Goal: Task Accomplishment & Management: Manage account settings

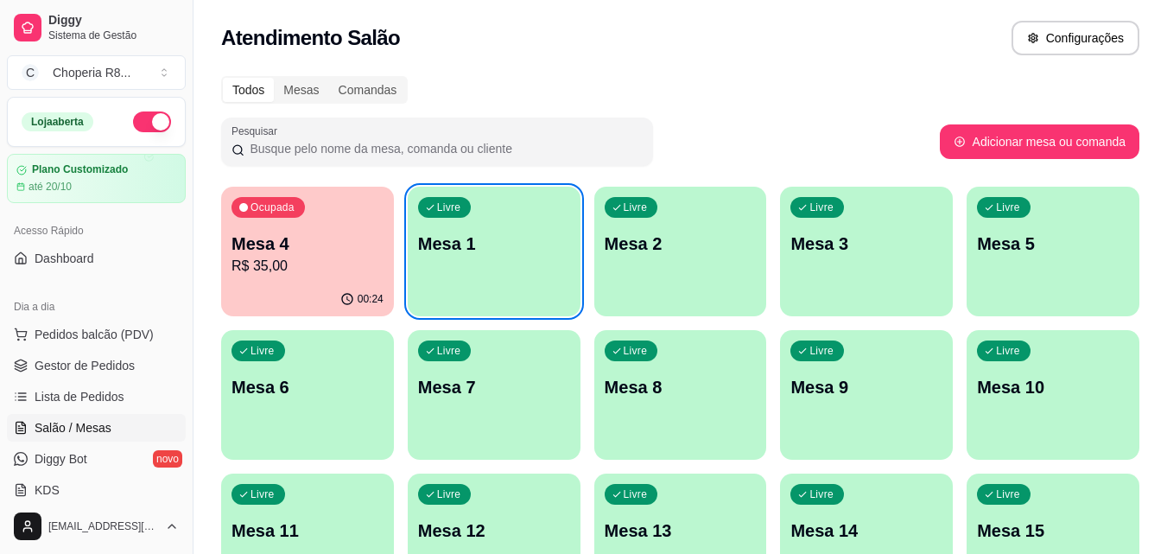
scroll to position [3, 0]
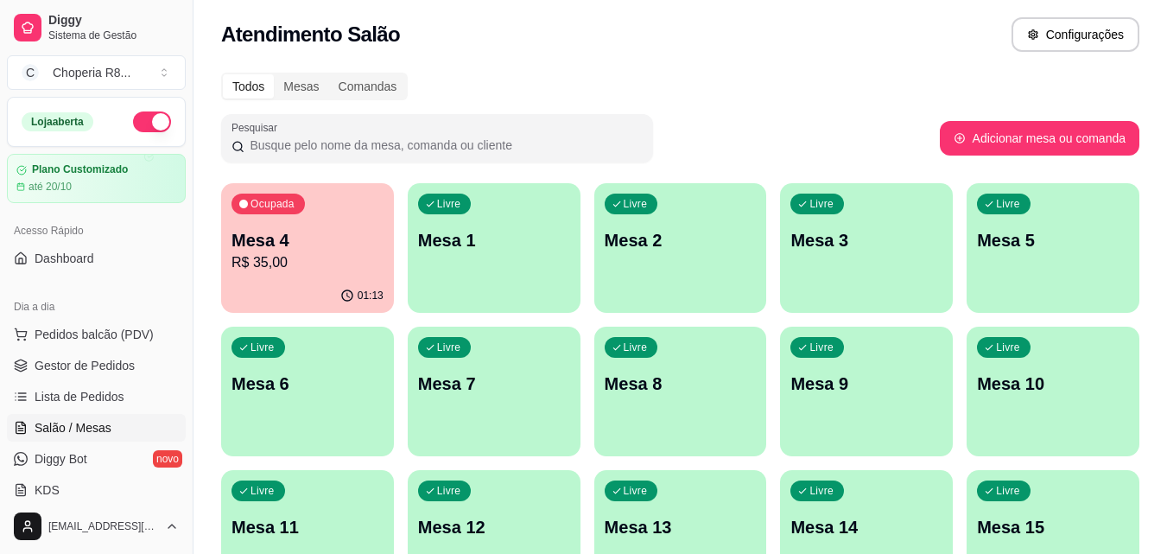
click at [305, 257] on p "R$ 35,00" at bounding box center [307, 262] width 152 height 21
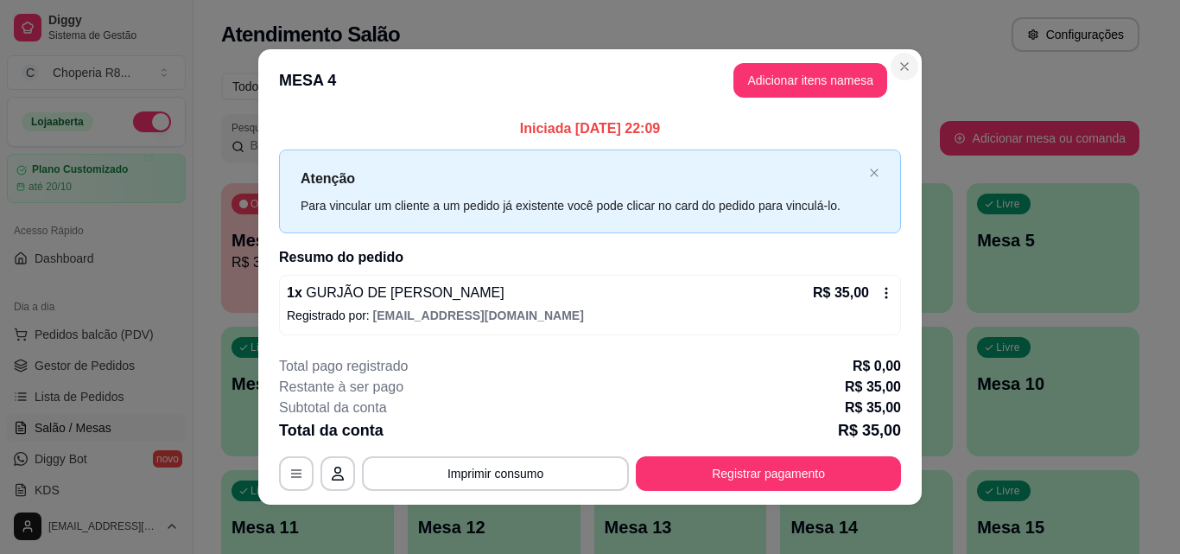
click at [912, 52] on section "**********" at bounding box center [589, 276] width 663 height 455
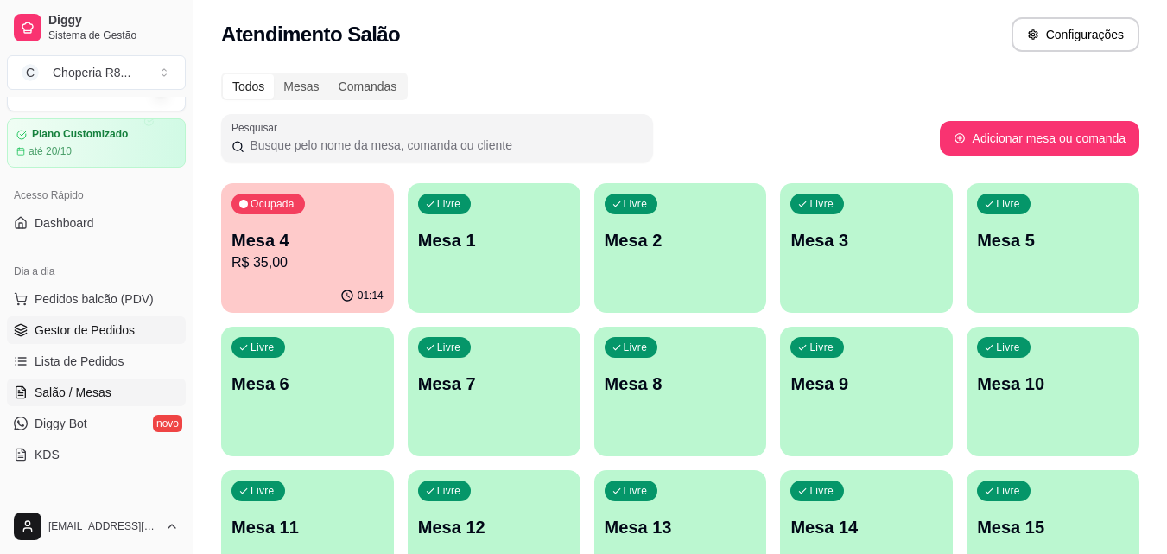
scroll to position [86, 0]
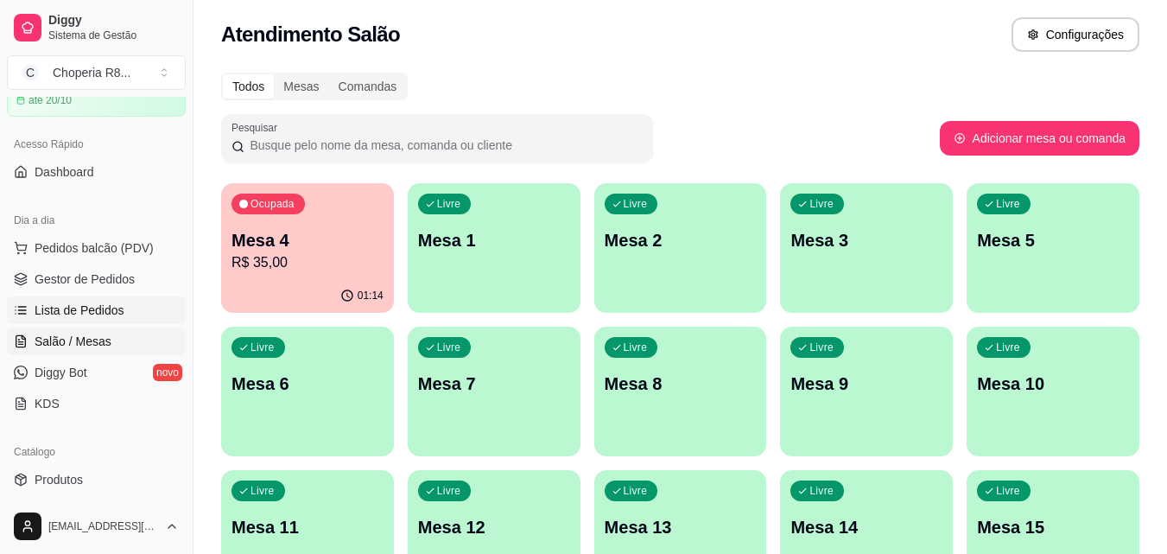
click at [103, 313] on span "Lista de Pedidos" at bounding box center [80, 309] width 90 height 17
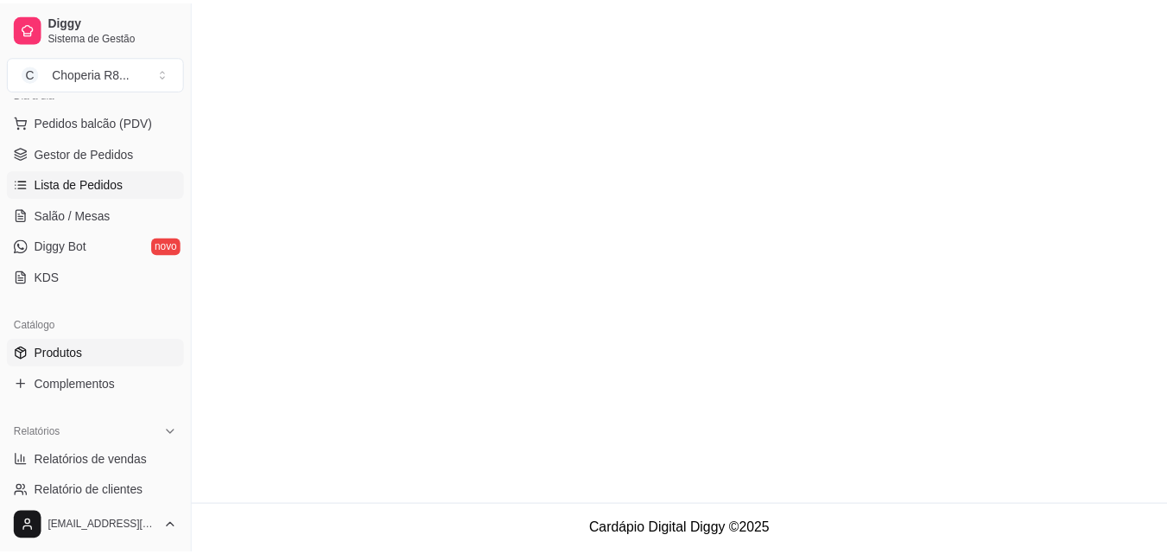
scroll to position [259, 0]
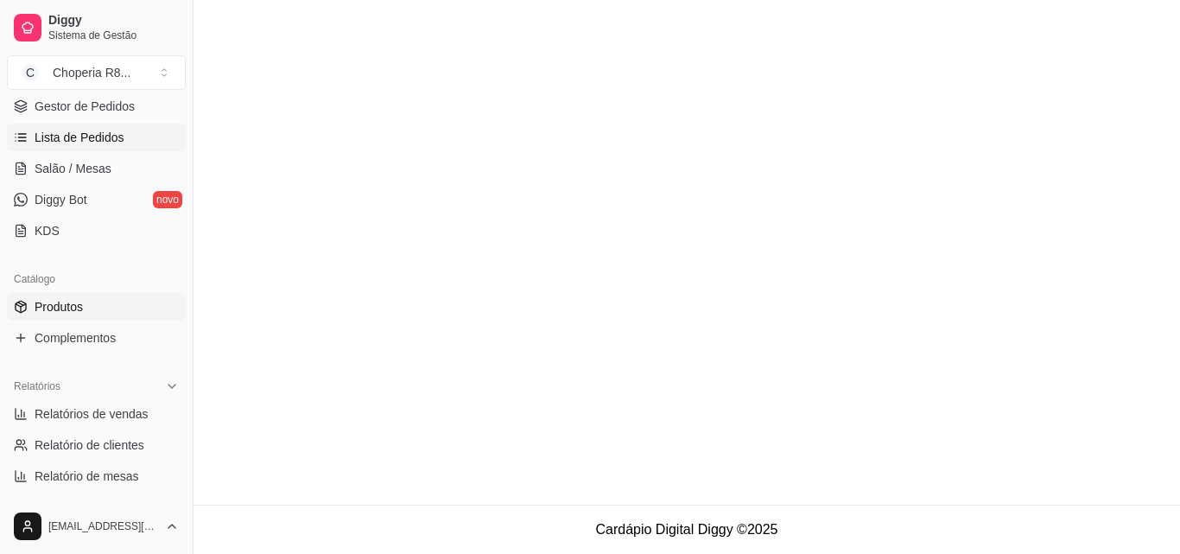
click at [101, 313] on link "Produtos" at bounding box center [96, 307] width 179 height 28
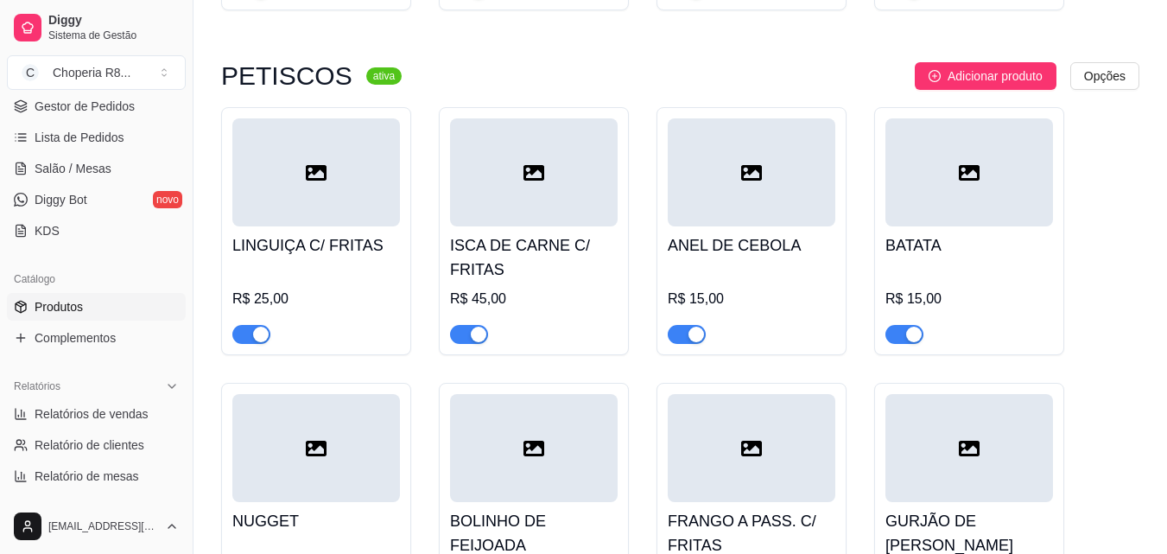
scroll to position [1219, 0]
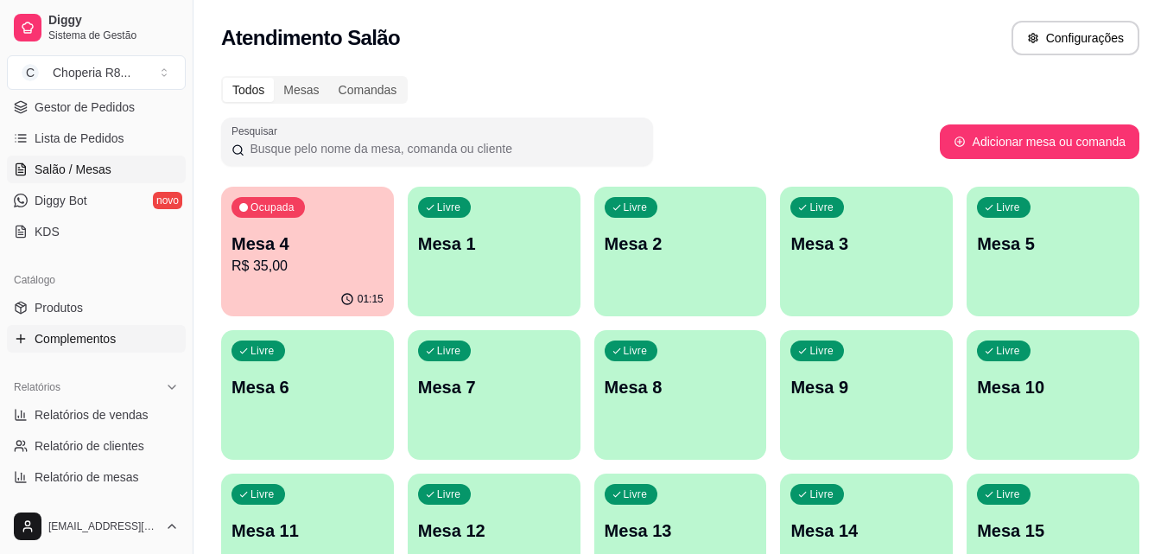
scroll to position [259, 0]
click at [91, 305] on link "Produtos" at bounding box center [96, 307] width 179 height 28
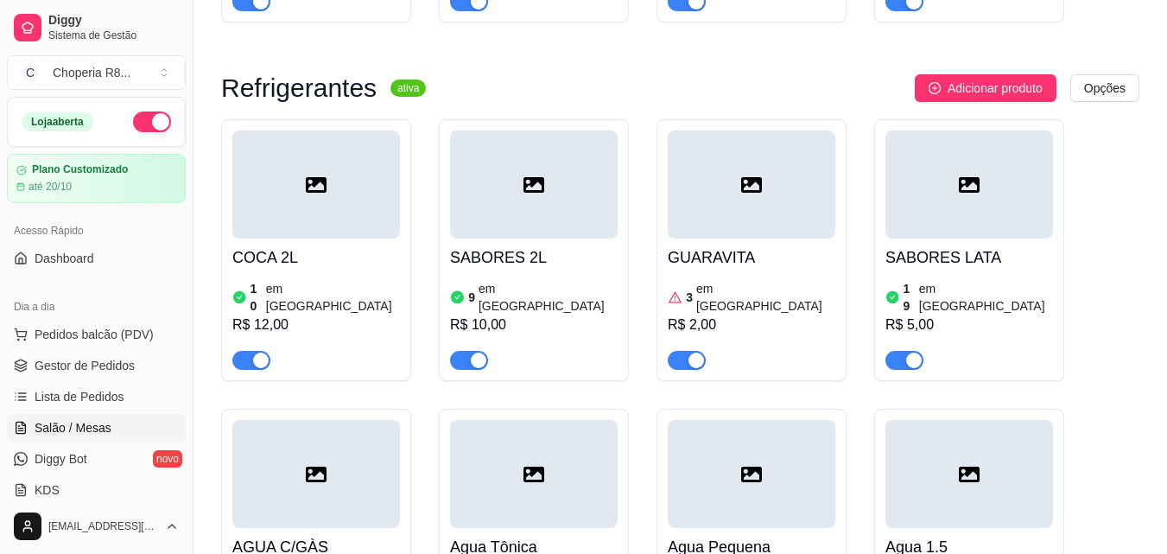
click at [106, 417] on link "Salão / Mesas" at bounding box center [96, 428] width 179 height 28
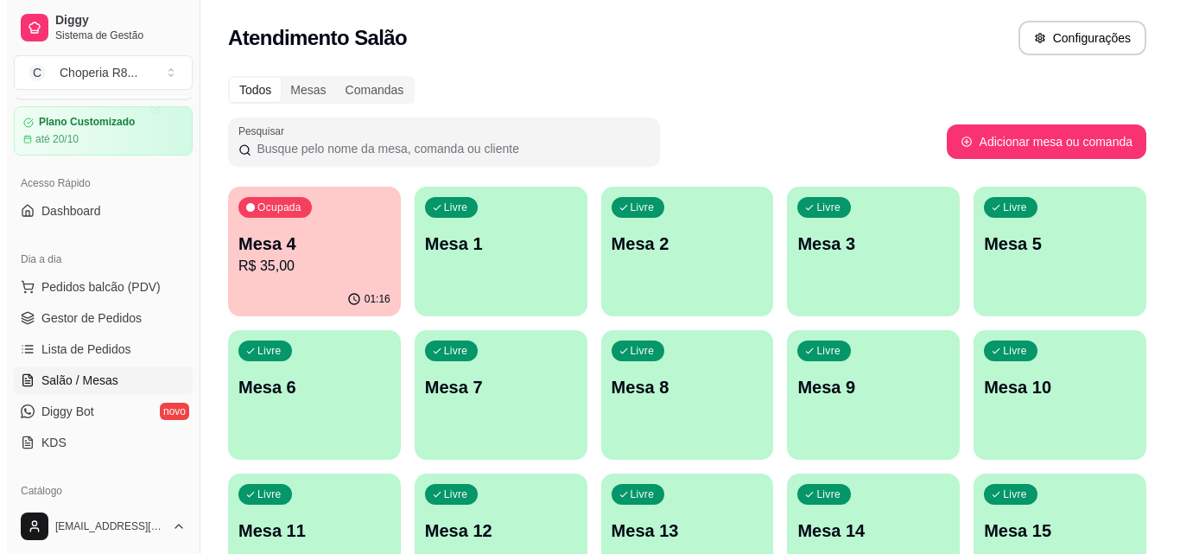
scroll to position [398, 0]
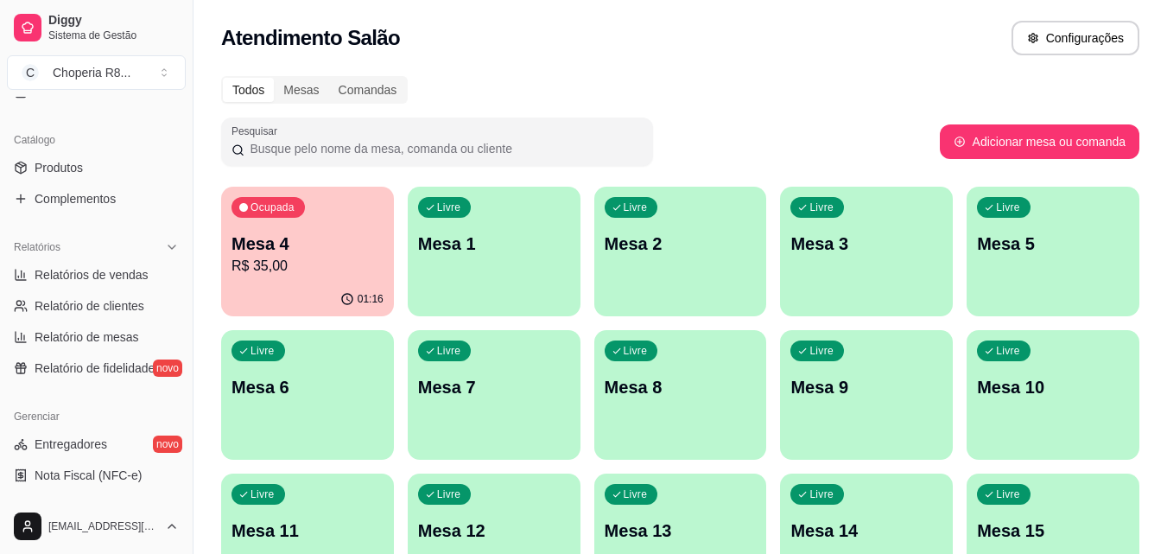
click at [1001, 177] on div "Todos Mesas Comandas Pesquisar Adicionar mesa ou comanda Ocupada Mesa 4 R$ 35,0…" at bounding box center [679, 416] width 973 height 701
drag, startPoint x: 1001, startPoint y: 177, endPoint x: 886, endPoint y: 57, distance: 166.1
click at [887, 57] on div "Atendimento Salão Configurações" at bounding box center [679, 33] width 973 height 66
click at [941, 115] on div "Todos Mesas Comandas Pesquisar Adicionar mesa ou comanda Ocupada Mesa 4 R$ 35,0…" at bounding box center [679, 416] width 973 height 701
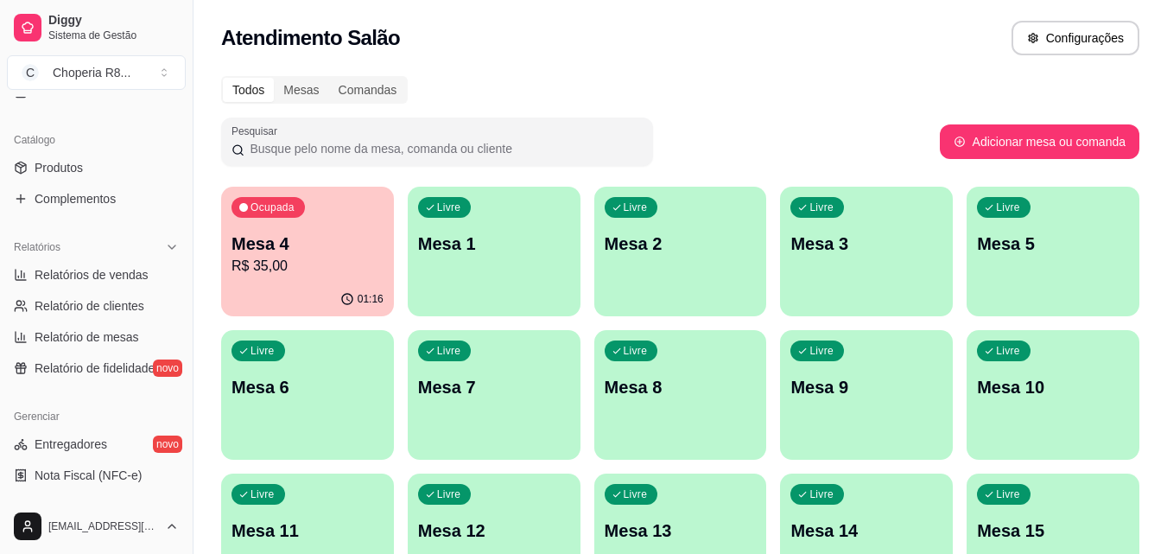
drag, startPoint x: 941, startPoint y: 115, endPoint x: 951, endPoint y: 111, distance: 10.1
click at [951, 111] on div "Todos Mesas Comandas Pesquisar Adicionar mesa ou comanda Ocupada Mesa 4 R$ 35,0…" at bounding box center [679, 416] width 973 height 701
click at [972, 105] on div "Todos Mesas Comandas Pesquisar Adicionar mesa ou comanda Ocupada Mesa 4 R$ 35,0…" at bounding box center [679, 416] width 973 height 701
click at [973, 105] on div "Todos Mesas Comandas Pesquisar Adicionar mesa ou comanda Ocupada Mesa 4 R$ 35,0…" at bounding box center [679, 416] width 973 height 701
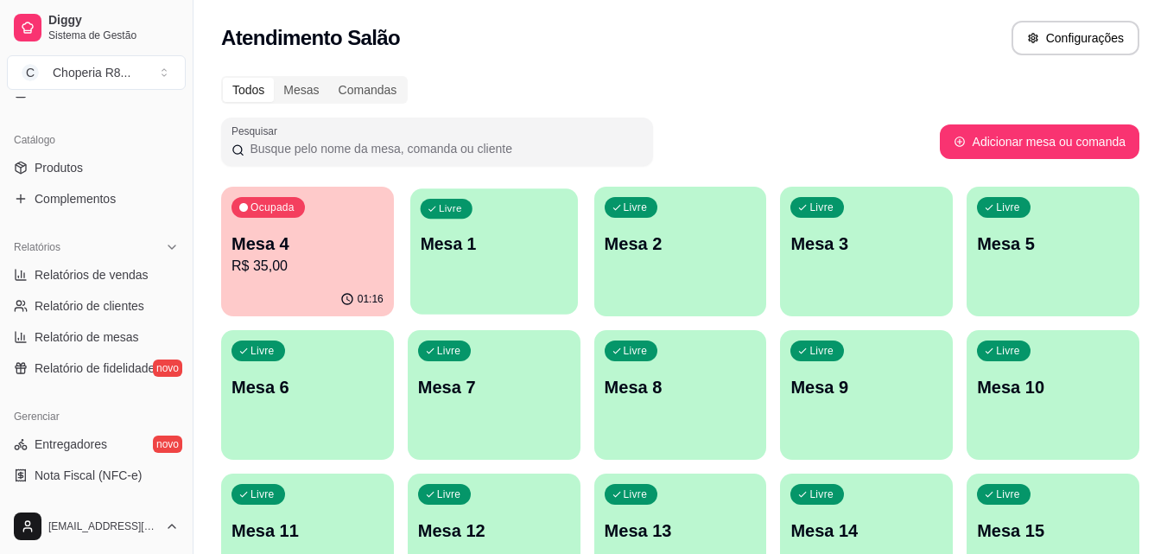
click at [464, 250] on p "Mesa 1" at bounding box center [494, 243] width 148 height 23
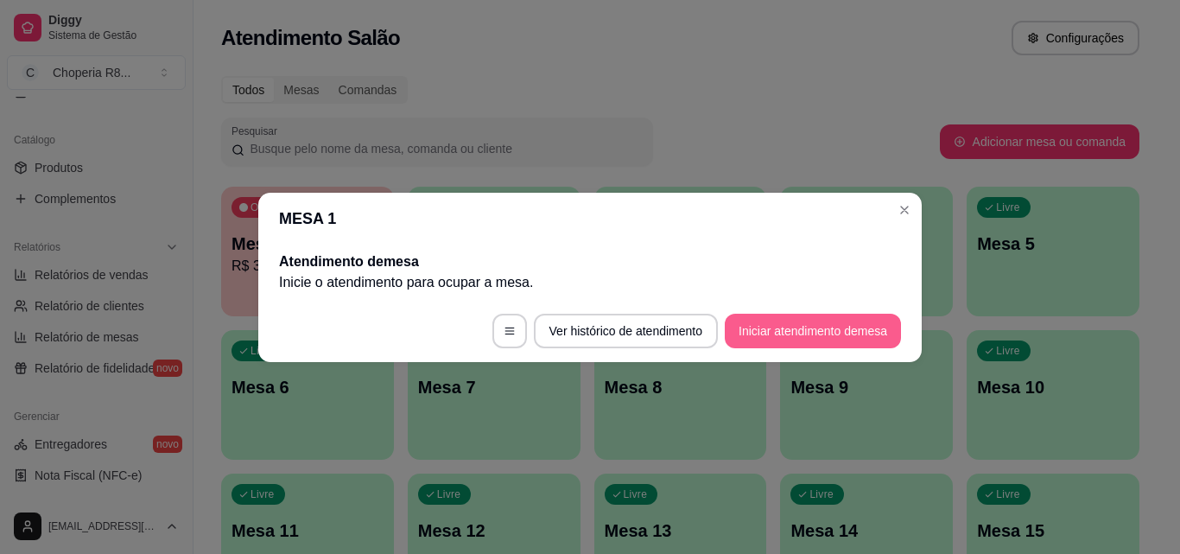
click at [801, 343] on button "Iniciar atendimento de mesa" at bounding box center [813, 331] width 176 height 35
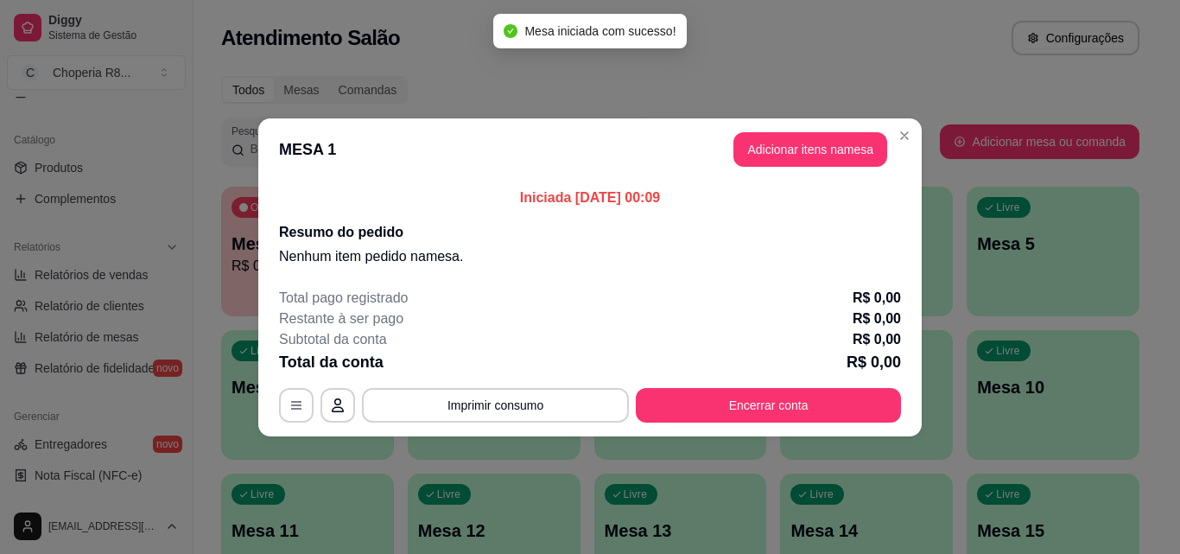
click at [797, 162] on button "Adicionar itens na mesa" at bounding box center [810, 149] width 154 height 35
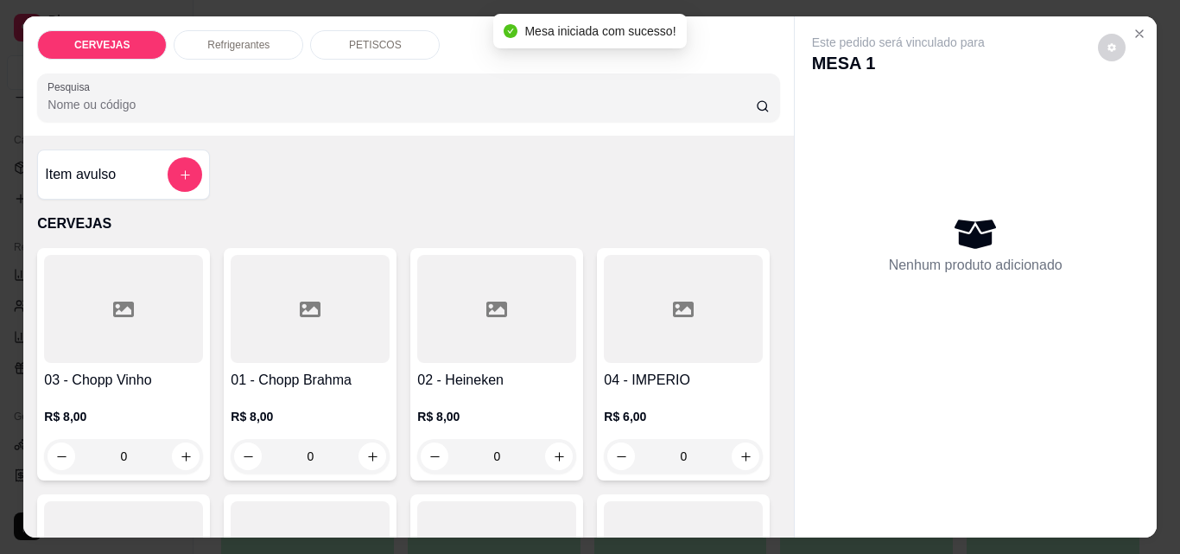
drag, startPoint x: 309, startPoint y: 452, endPoint x: 269, endPoint y: 456, distance: 40.8
click at [269, 456] on input "0" at bounding box center [310, 456] width 97 height 35
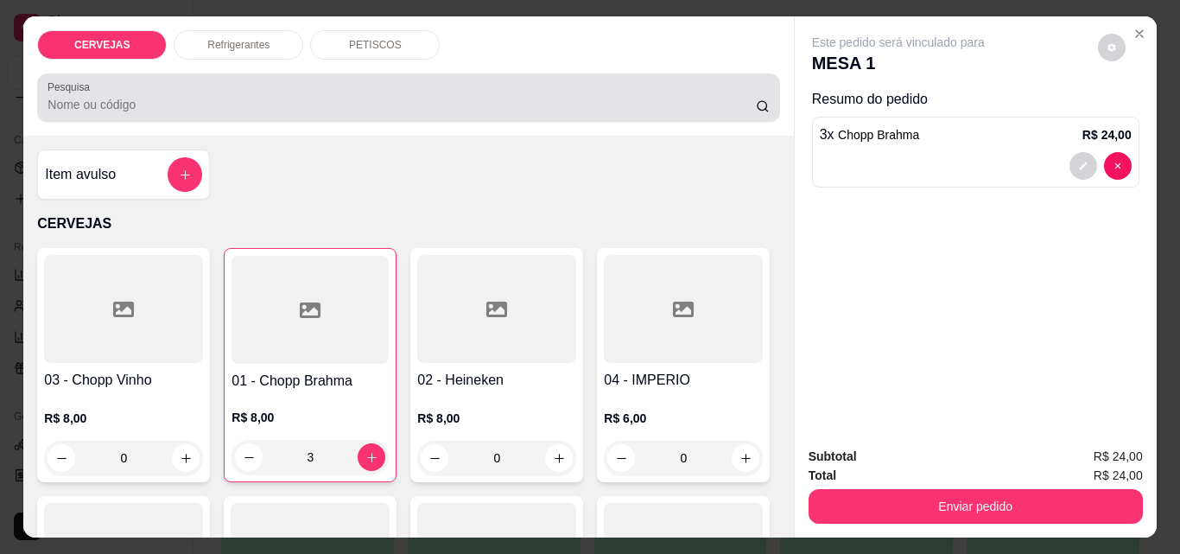
type input "3"
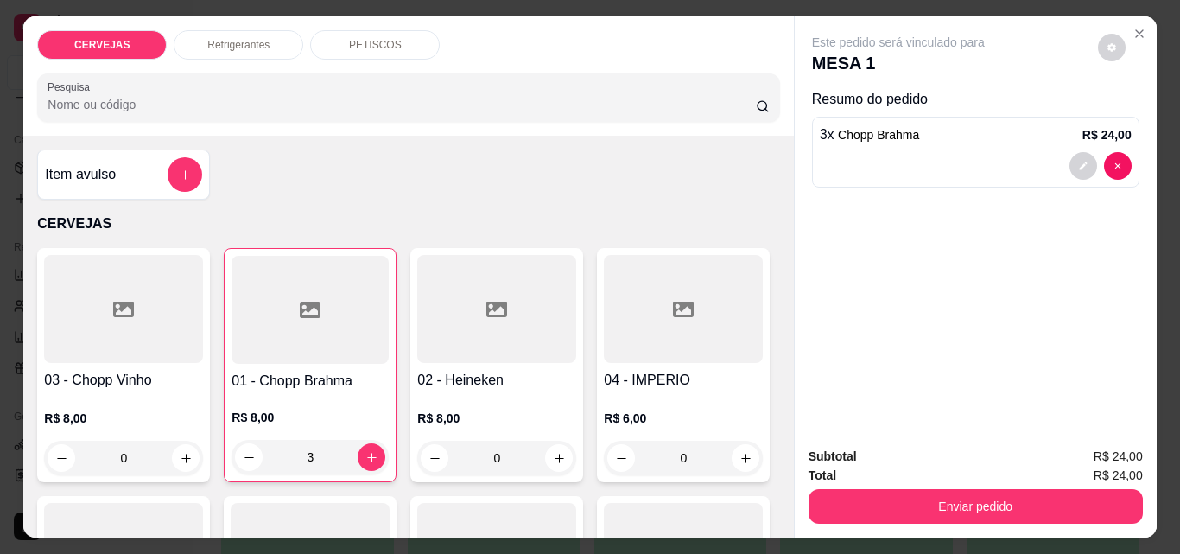
click at [376, 39] on p "PETISCOS" at bounding box center [375, 45] width 53 height 14
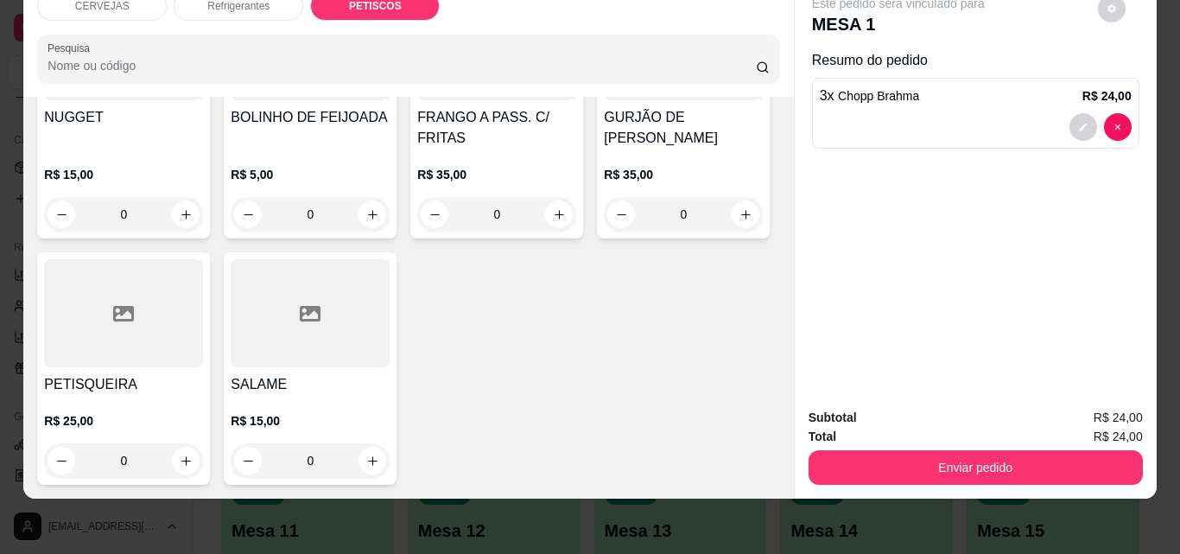
scroll to position [2264, 0]
click at [366, 454] on icon "increase-product-quantity" at bounding box center [372, 460] width 13 height 13
type input "1"
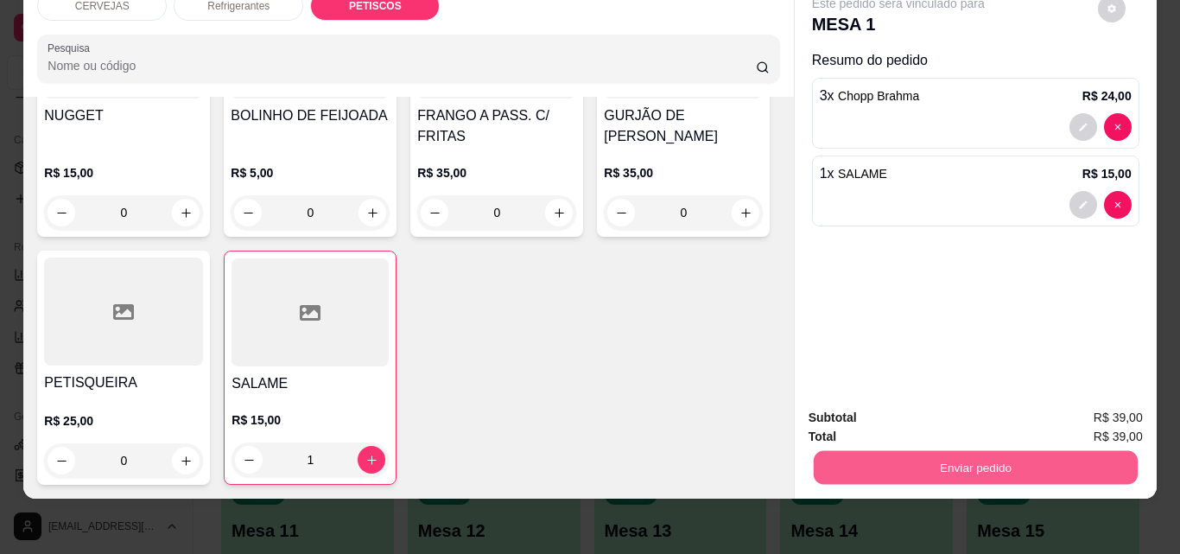
click at [866, 460] on button "Enviar pedido" at bounding box center [975, 467] width 324 height 34
click at [1073, 402] on button "Enviar pedido" at bounding box center [1097, 412] width 98 height 33
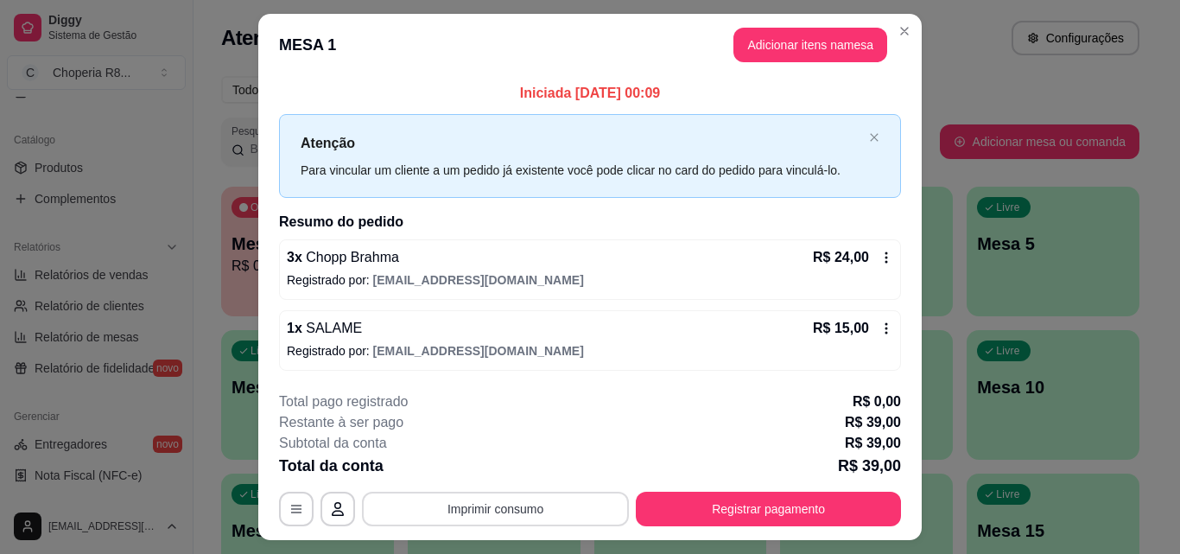
click at [481, 514] on button "Imprimir consumo" at bounding box center [495, 508] width 267 height 35
click at [481, 476] on button "IMPRESSORA" at bounding box center [494, 468] width 121 height 27
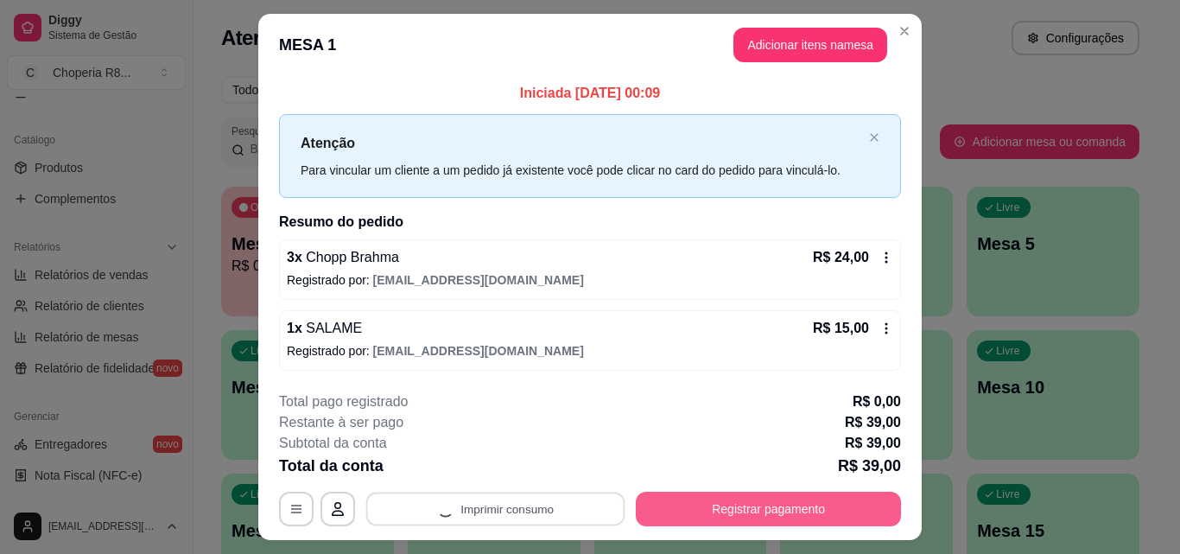
click at [697, 514] on button "Registrar pagamento" at bounding box center [768, 508] width 265 height 35
click at [848, 510] on button "Registrar pagamento" at bounding box center [768, 509] width 257 height 34
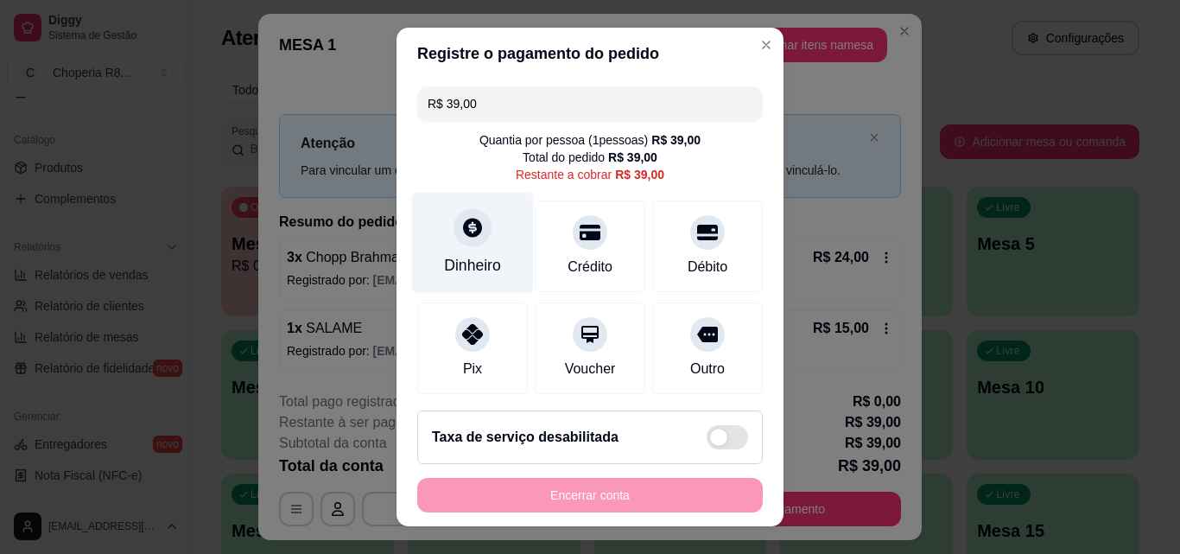
click at [474, 244] on div "Dinheiro" at bounding box center [473, 243] width 122 height 101
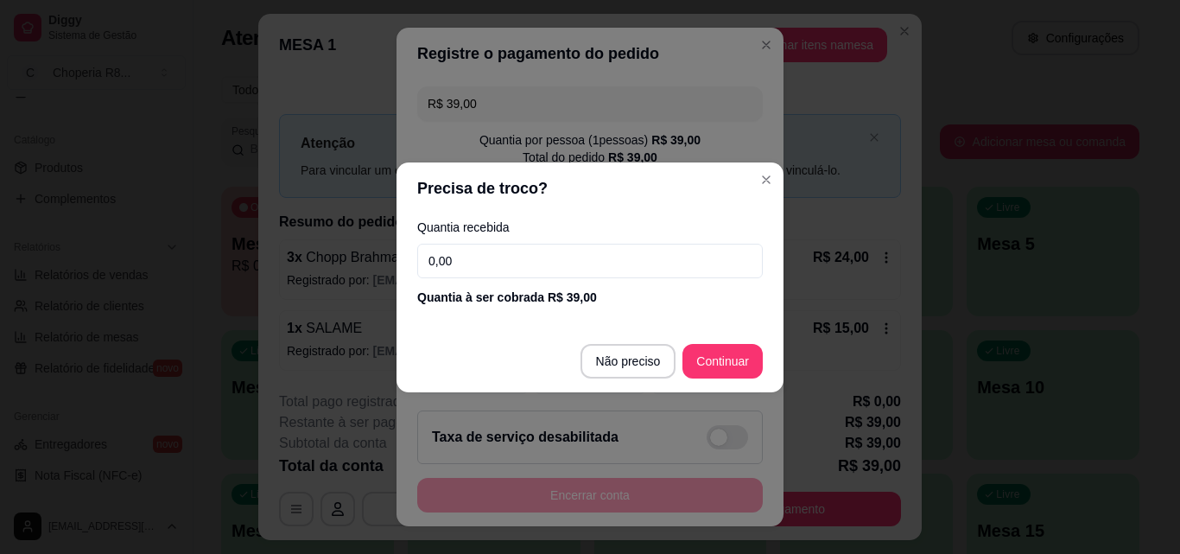
drag, startPoint x: 474, startPoint y: 244, endPoint x: 314, endPoint y: 248, distance: 160.7
click at [314, 248] on div "Precisa de troco? Quantia recebida 0,00 Quantia à ser cobrada R$ 39,00 Não prec…" at bounding box center [590, 277] width 1180 height 554
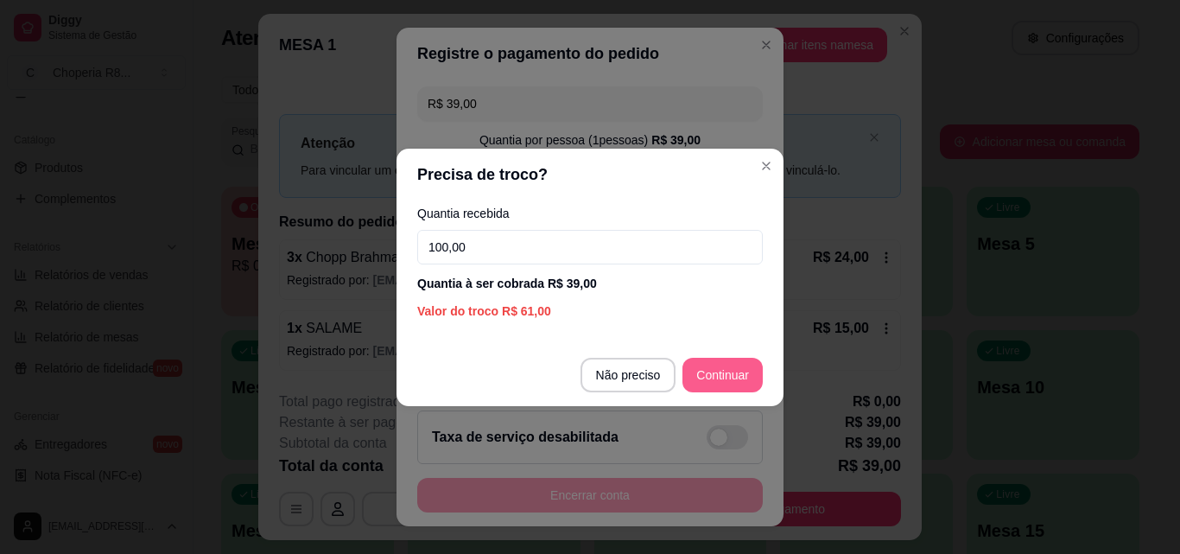
type input "100,00"
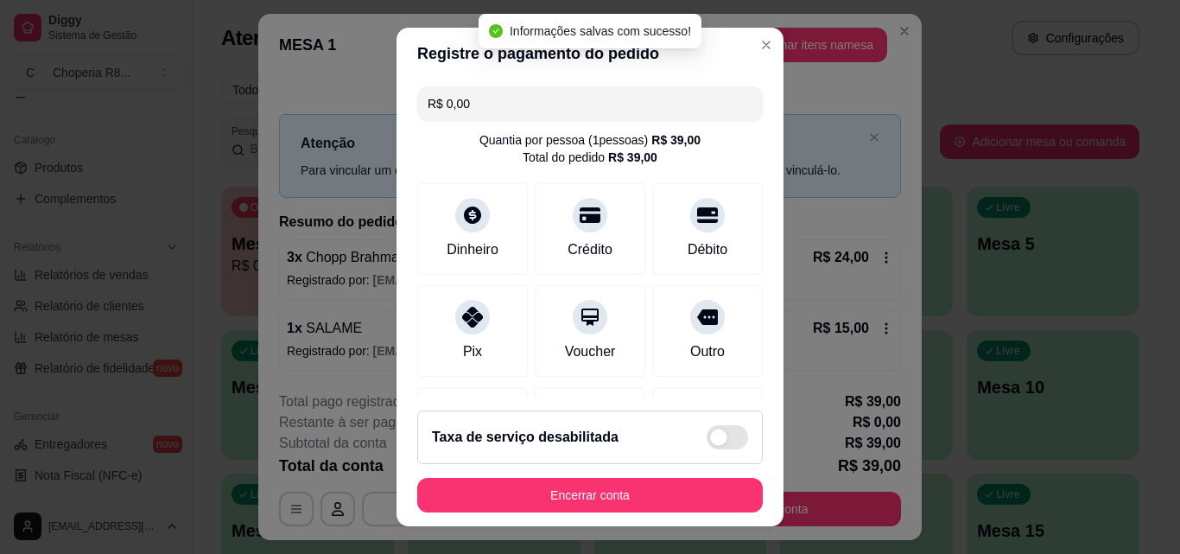
type input "R$ 0,00"
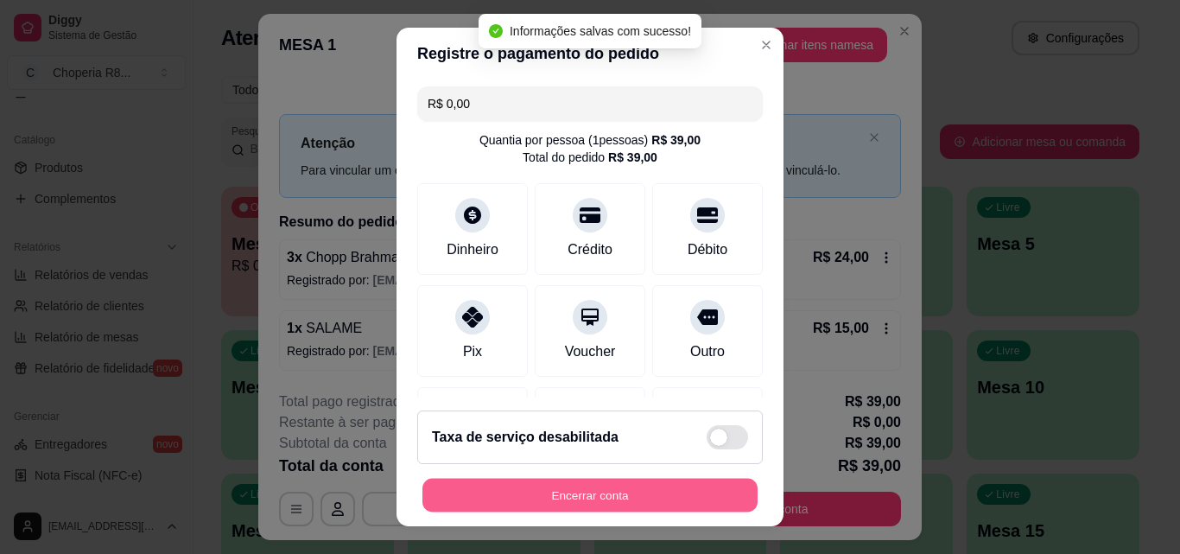
click at [529, 496] on button "Encerrar conta" at bounding box center [589, 495] width 335 height 34
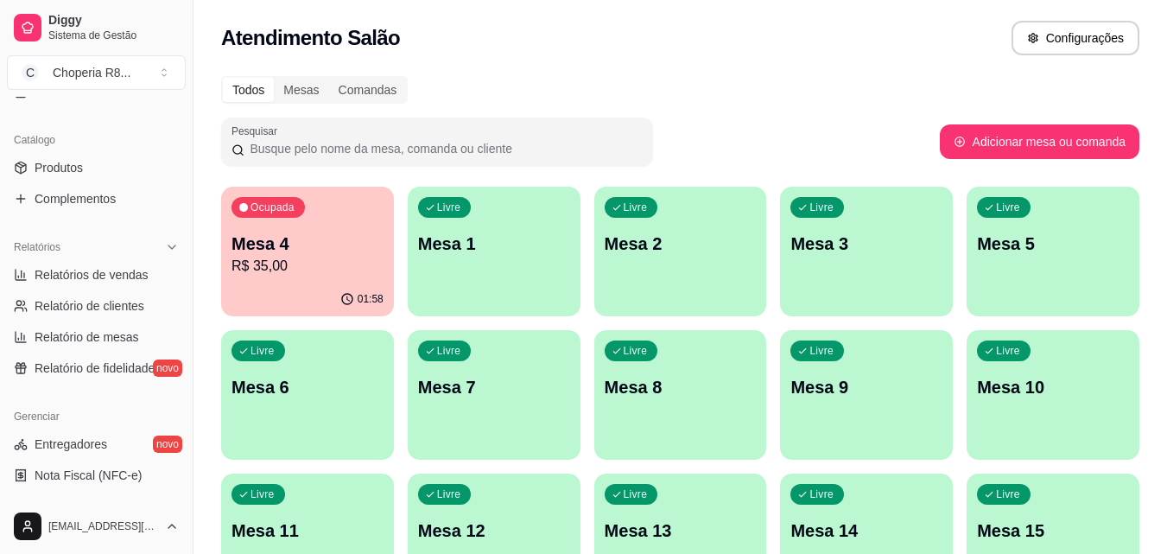
click at [931, 224] on div "Livre Mesa 3" at bounding box center [866, 241] width 173 height 109
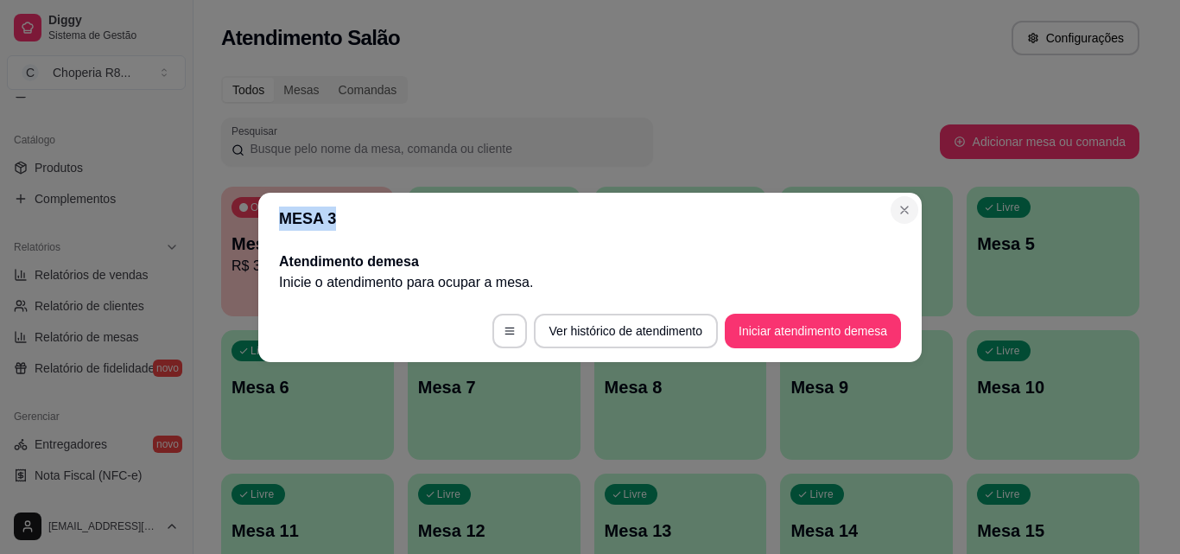
click at [891, 212] on section "MESA 3 Atendimento de mesa Inicie o atendimento para ocupar a mesa . Ver histór…" at bounding box center [589, 277] width 663 height 169
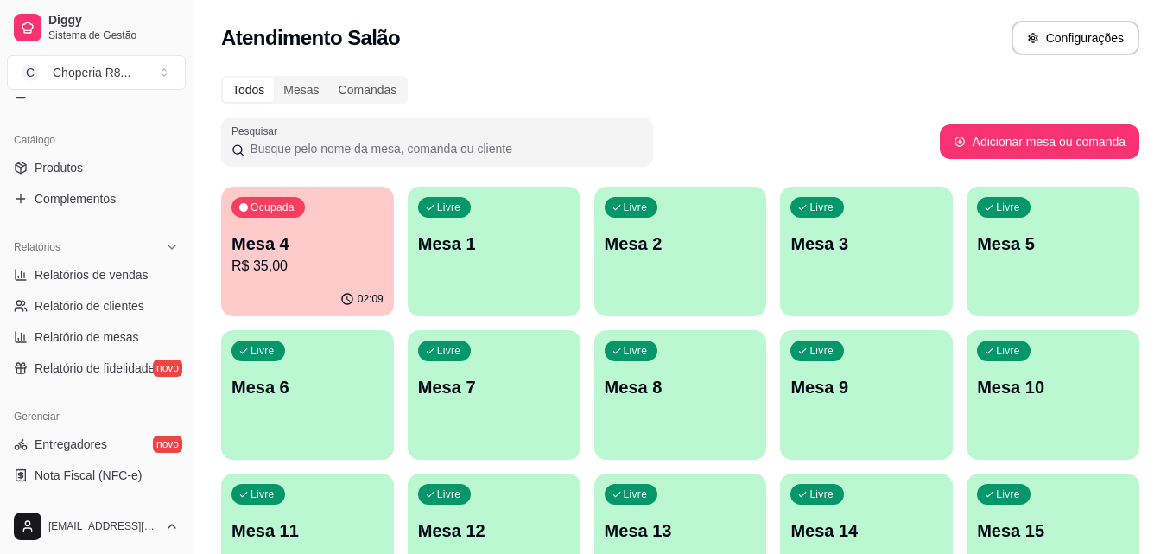
click at [327, 292] on div "02:09" at bounding box center [307, 299] width 173 height 34
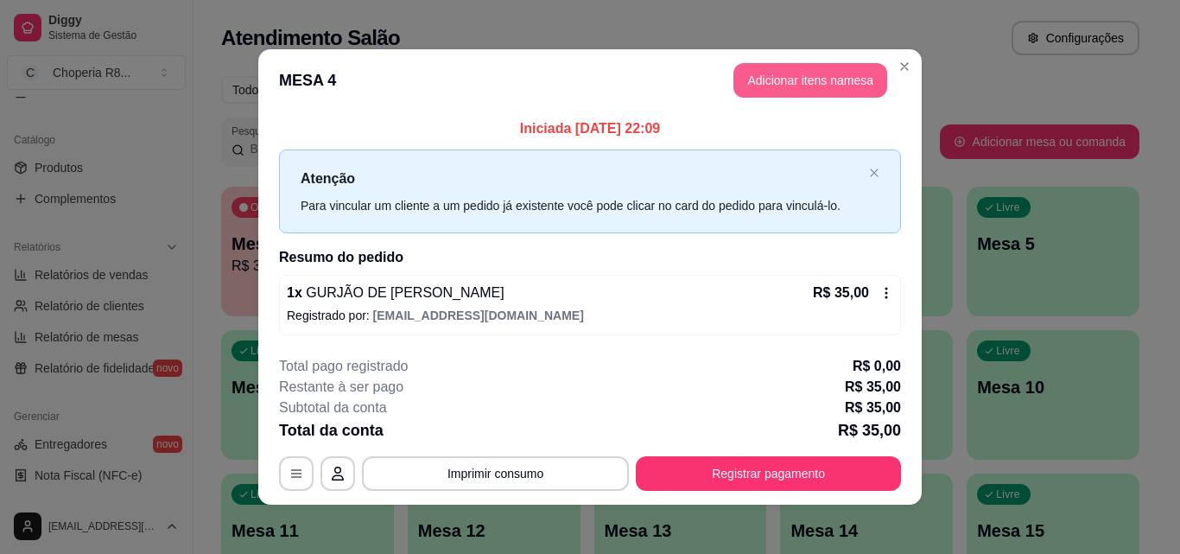
click at [783, 88] on button "Adicionar itens na mesa" at bounding box center [810, 80] width 154 height 35
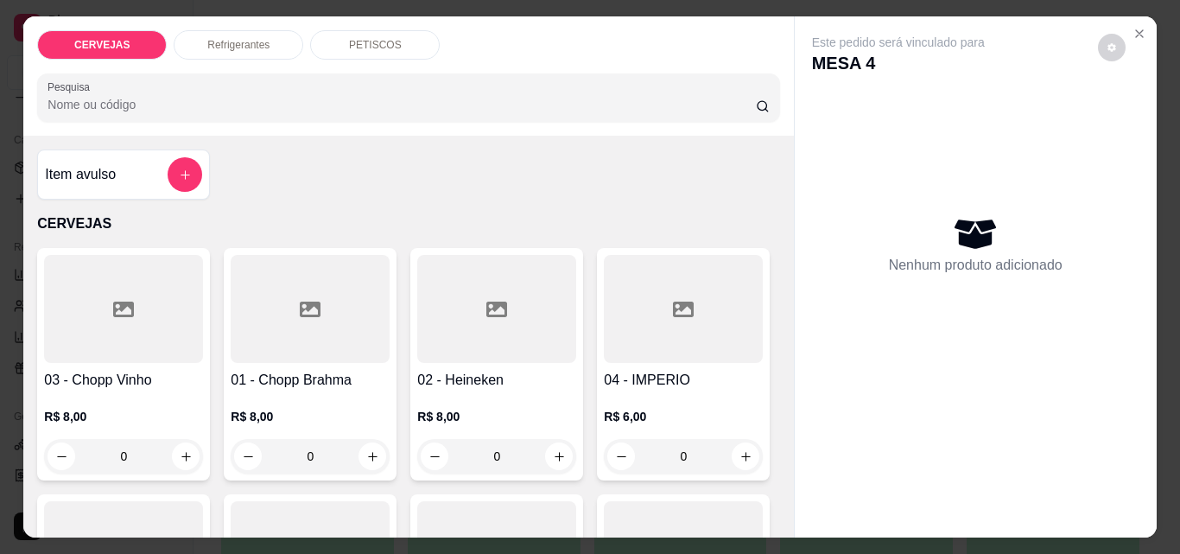
drag, startPoint x: 328, startPoint y: 456, endPoint x: 257, endPoint y: 467, distance: 72.6
click at [257, 467] on div "01 - Chopp Brahma R$ 8,00 0" at bounding box center [310, 364] width 173 height 232
click at [328, 444] on input "0" at bounding box center [310, 456] width 97 height 35
drag, startPoint x: 251, startPoint y: 455, endPoint x: 240, endPoint y: 455, distance: 11.2
click at [241, 455] on div "0" at bounding box center [310, 456] width 152 height 35
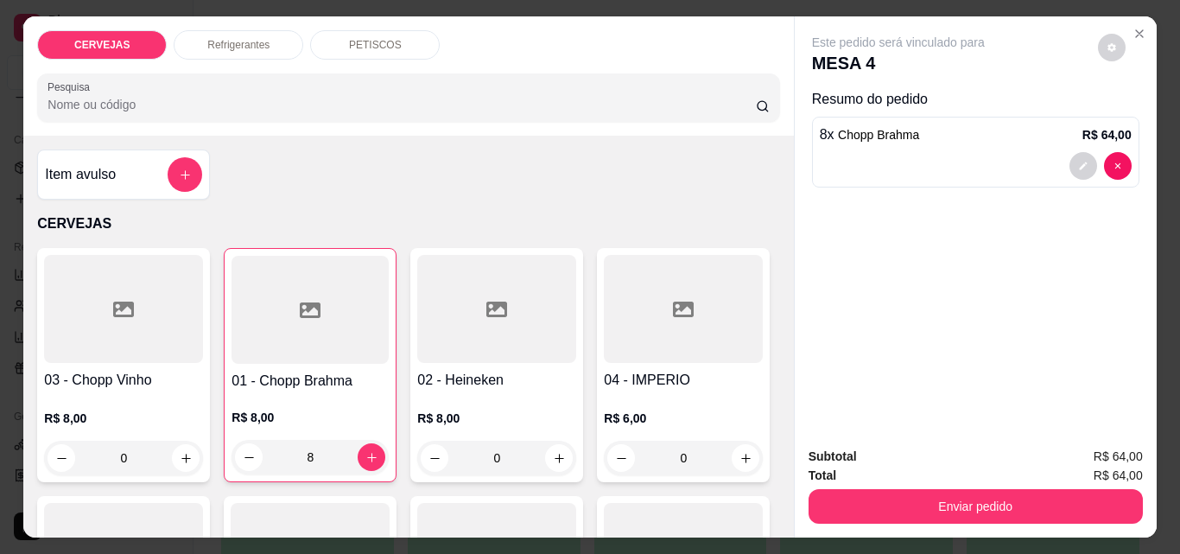
type input "8"
click at [190, 445] on button "increase-product-quantity" at bounding box center [186, 458] width 27 height 27
type input "1"
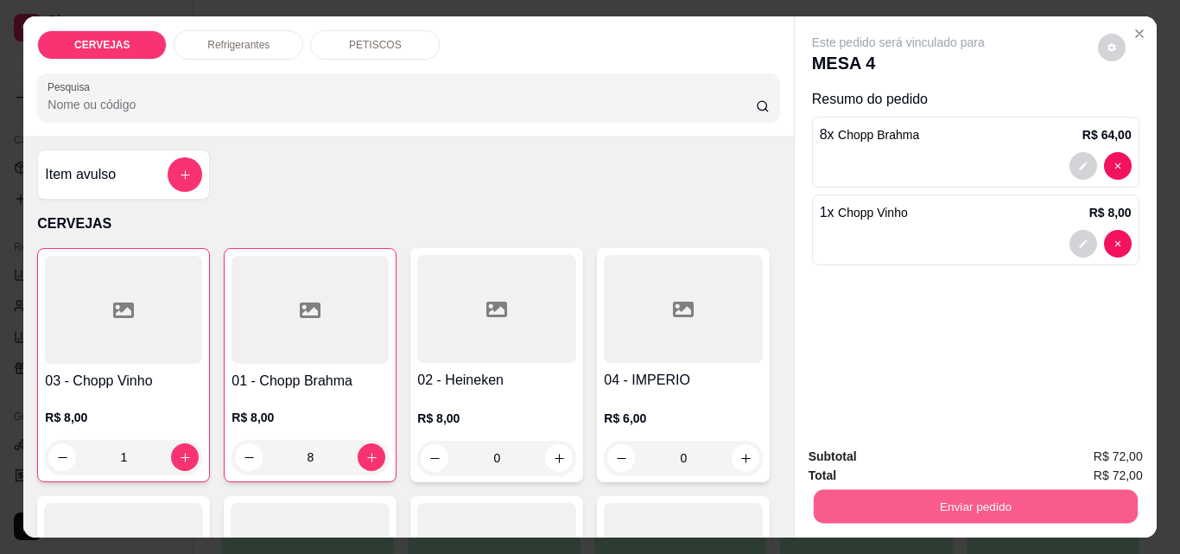
click at [904, 503] on button "Enviar pedido" at bounding box center [975, 506] width 324 height 34
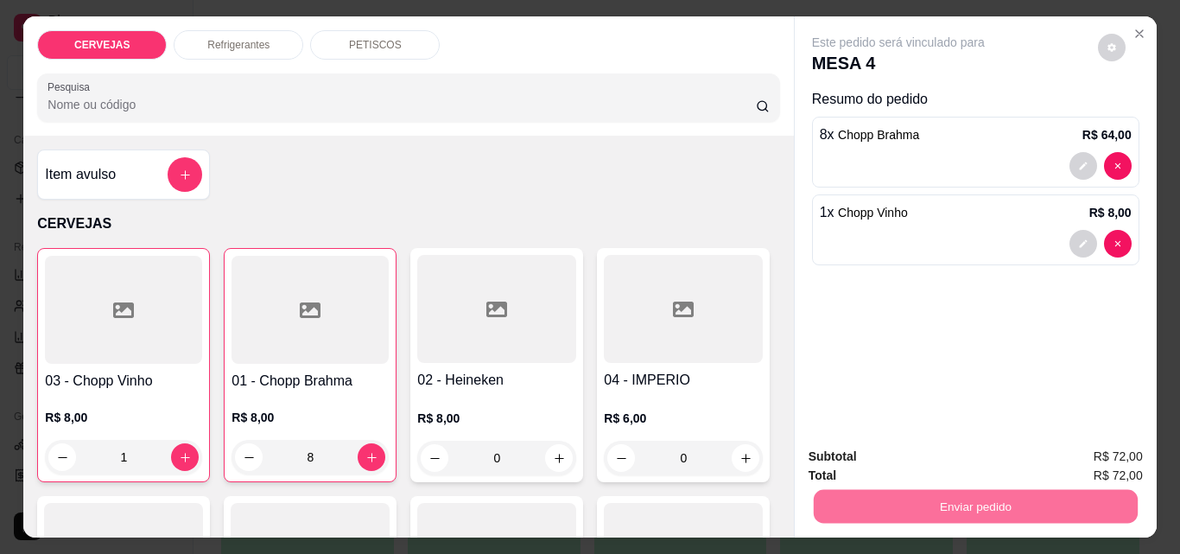
click at [1113, 449] on button "Enviar pedido" at bounding box center [1097, 456] width 95 height 32
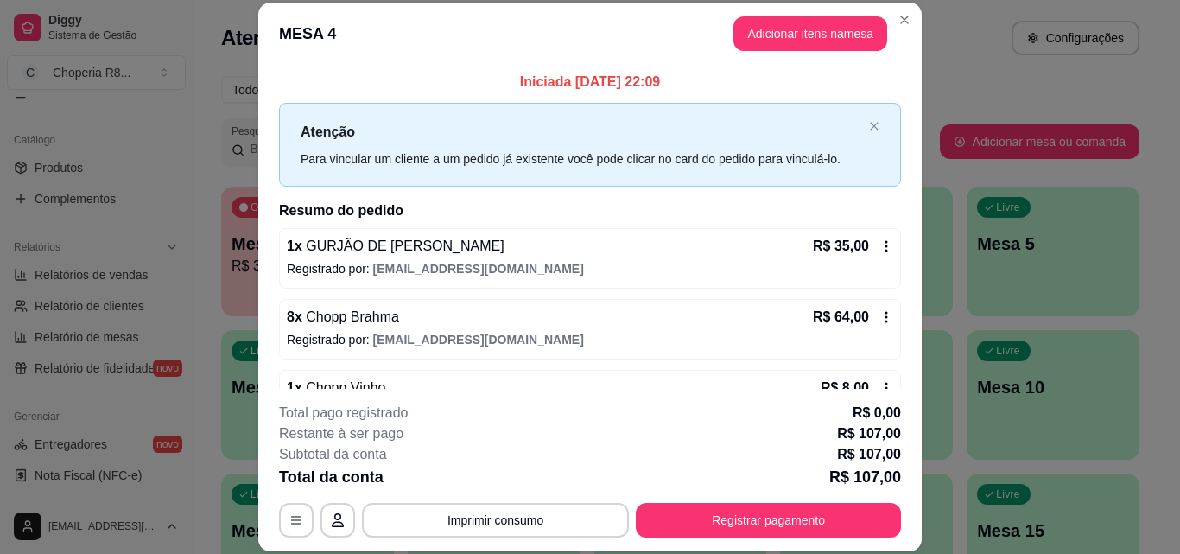
scroll to position [48, 0]
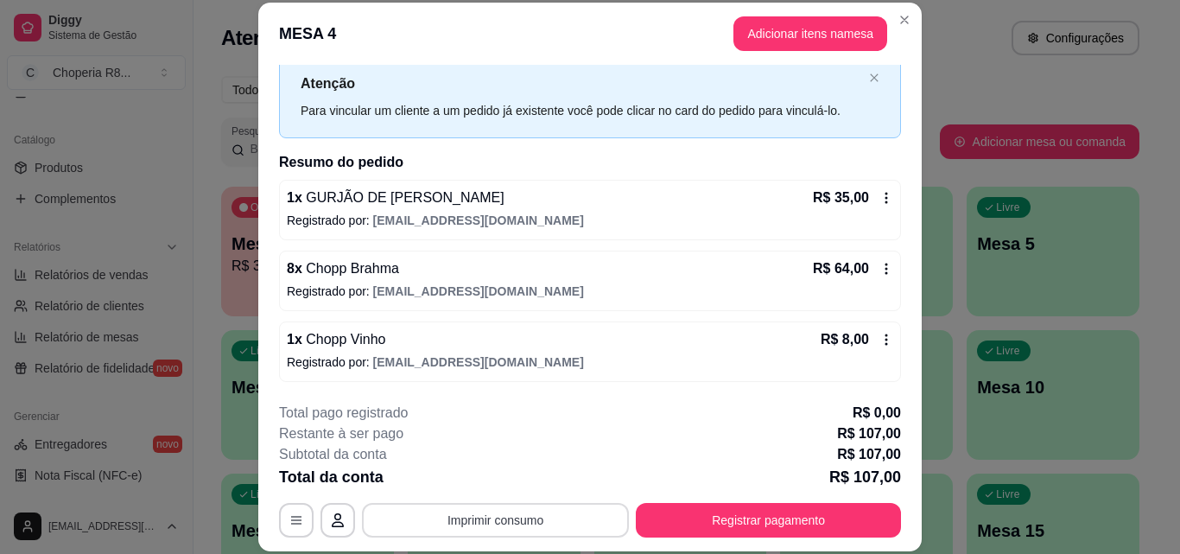
click at [504, 518] on button "Imprimir consumo" at bounding box center [495, 520] width 267 height 35
click at [489, 481] on button "IMPRESSORA" at bounding box center [494, 479] width 121 height 27
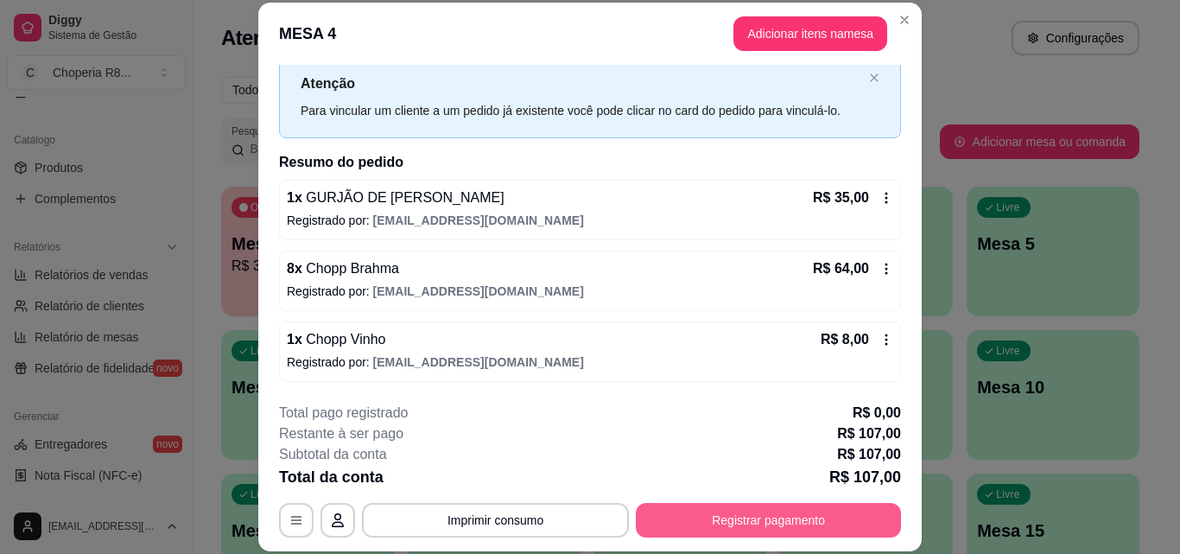
click at [727, 511] on button "Registrar pagamento" at bounding box center [768, 520] width 265 height 35
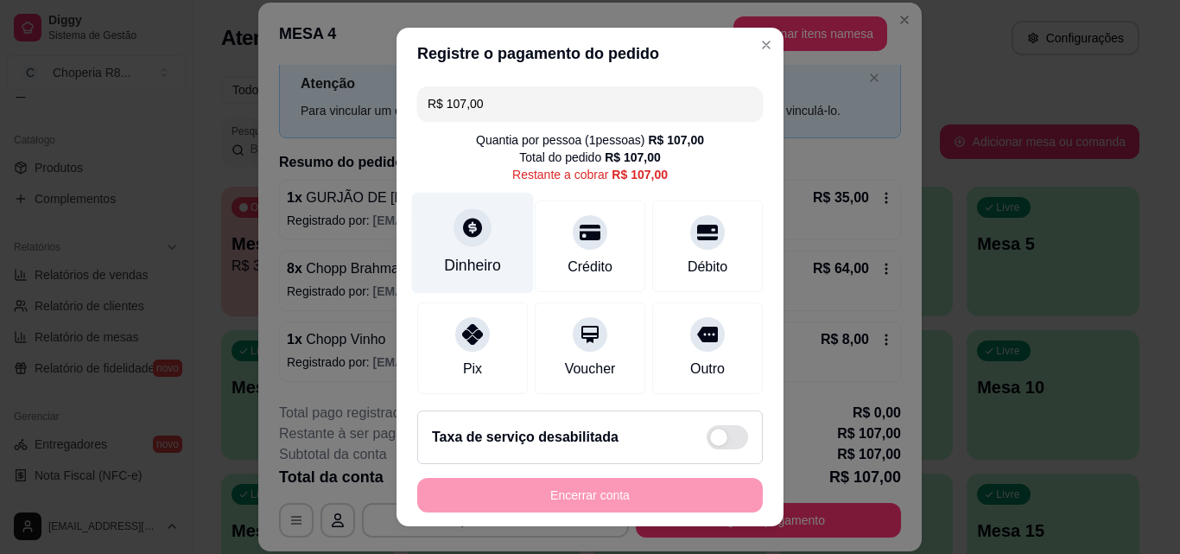
click at [476, 250] on div "Dinheiro" at bounding box center [473, 243] width 122 height 101
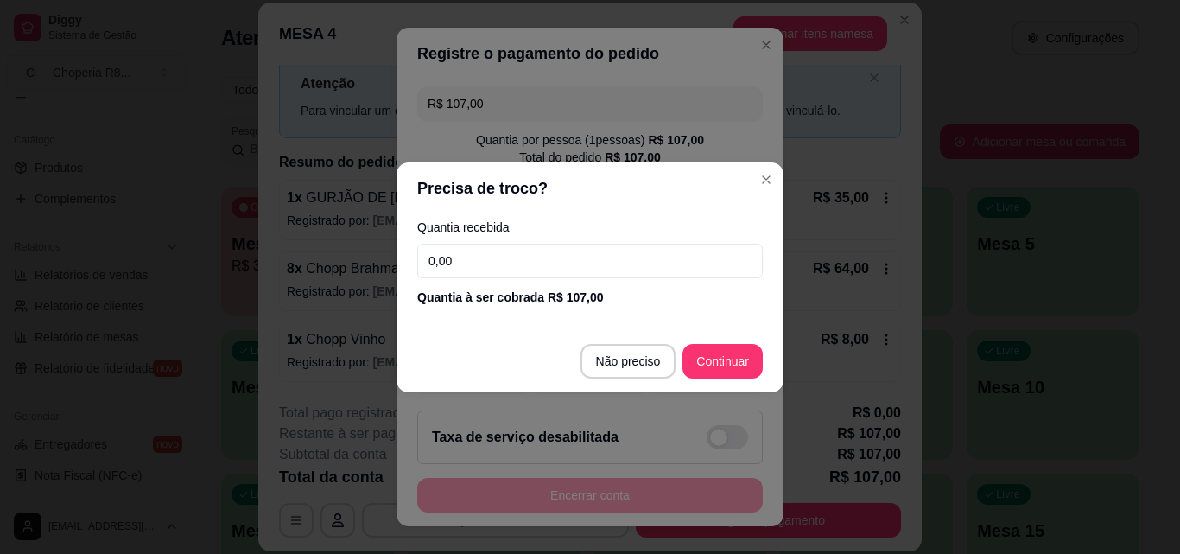
drag, startPoint x: 586, startPoint y: 262, endPoint x: 422, endPoint y: 244, distance: 164.2
click at [422, 244] on input "0,00" at bounding box center [589, 261] width 345 height 35
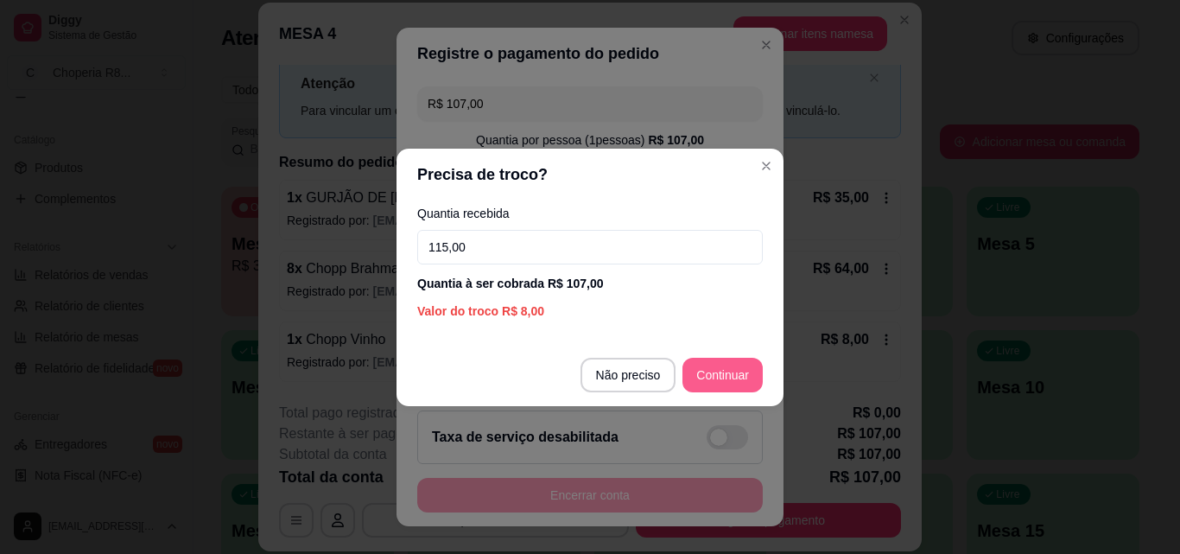
type input "115,00"
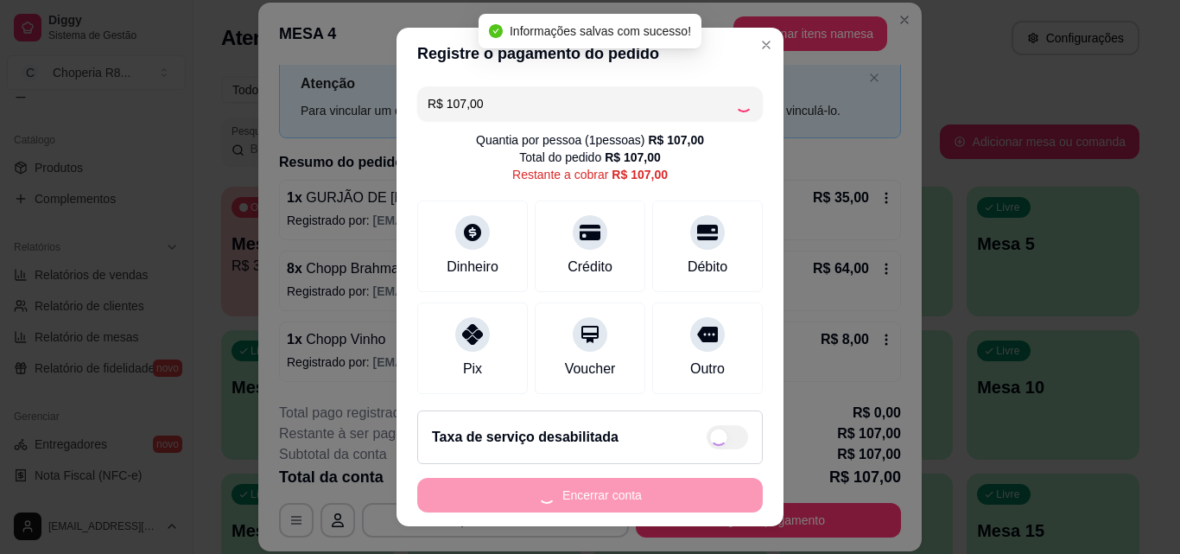
type input "R$ 0,00"
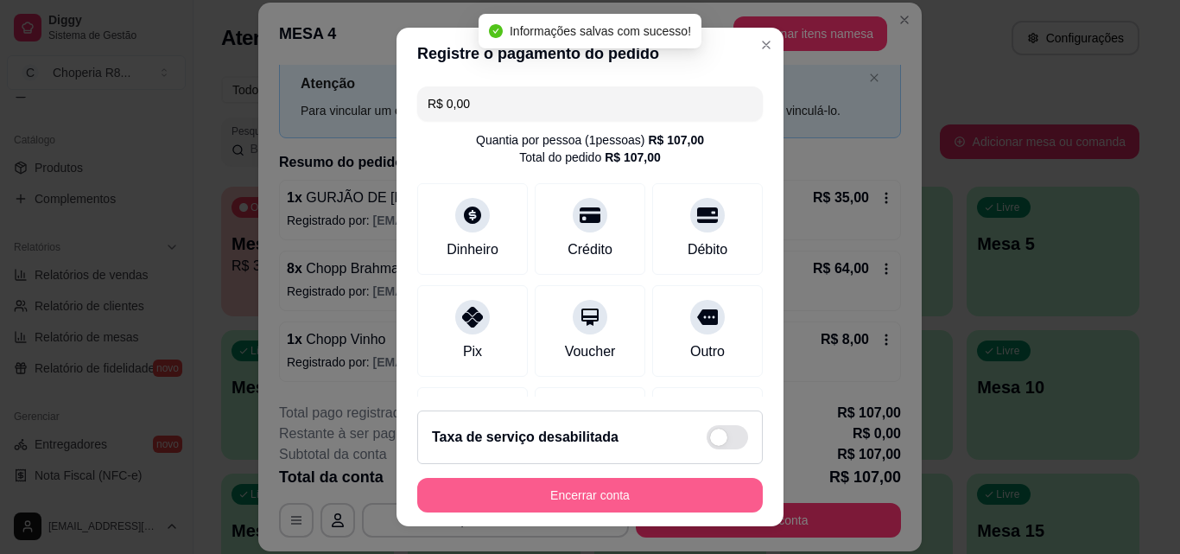
click at [671, 503] on button "Encerrar conta" at bounding box center [589, 495] width 345 height 35
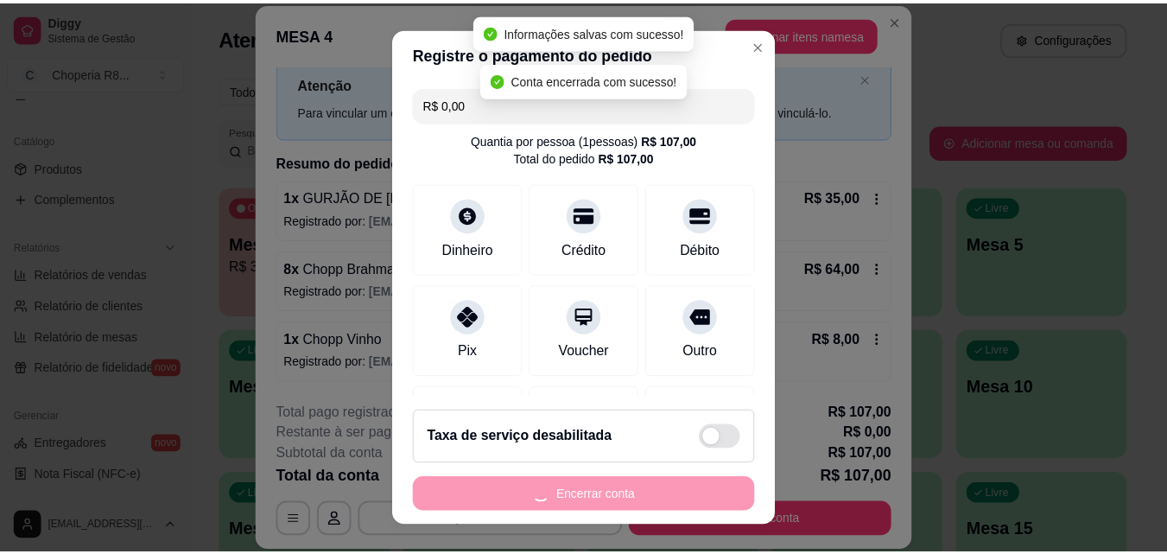
scroll to position [0, 0]
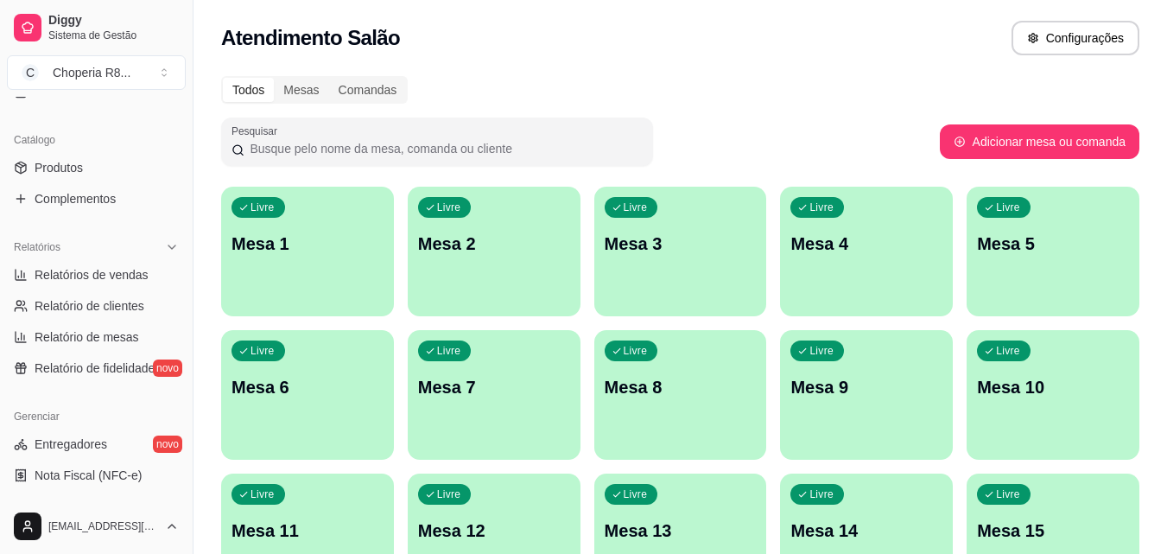
drag, startPoint x: 899, startPoint y: 212, endPoint x: 316, endPoint y: 61, distance: 602.2
click at [316, 61] on div "Atendimento Salão Configurações" at bounding box center [679, 33] width 973 height 66
click at [313, 93] on div "Mesas" at bounding box center [301, 90] width 54 height 24
click at [370, 91] on div "Comandas" at bounding box center [368, 90] width 78 height 24
click at [329, 78] on input "Comandas" at bounding box center [329, 78] width 0 height 0
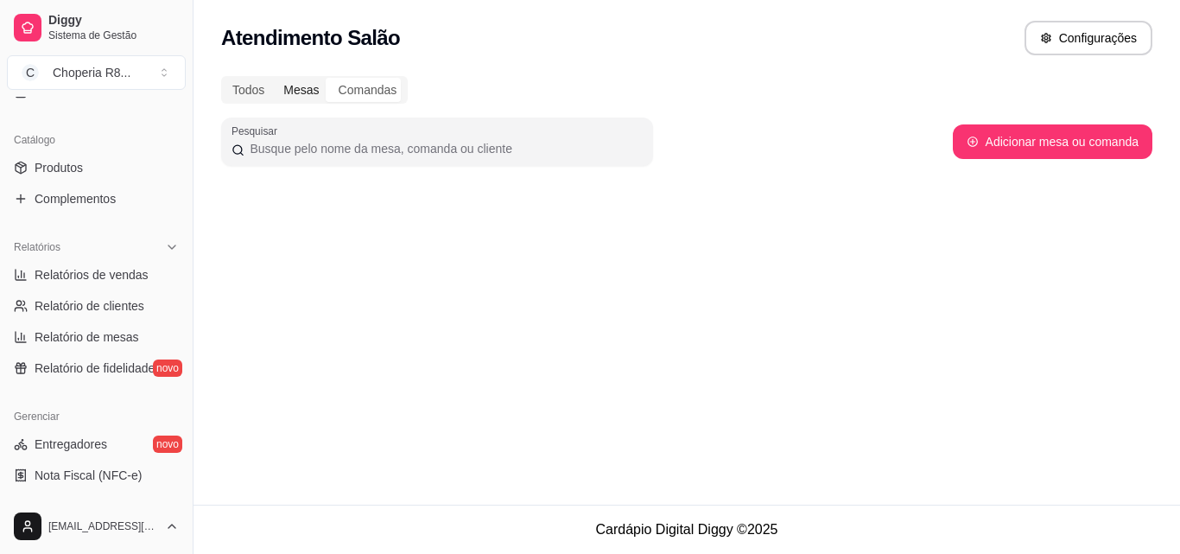
click at [310, 86] on div "Mesas" at bounding box center [301, 90] width 54 height 24
click at [274, 78] on input "Mesas" at bounding box center [274, 78] width 0 height 0
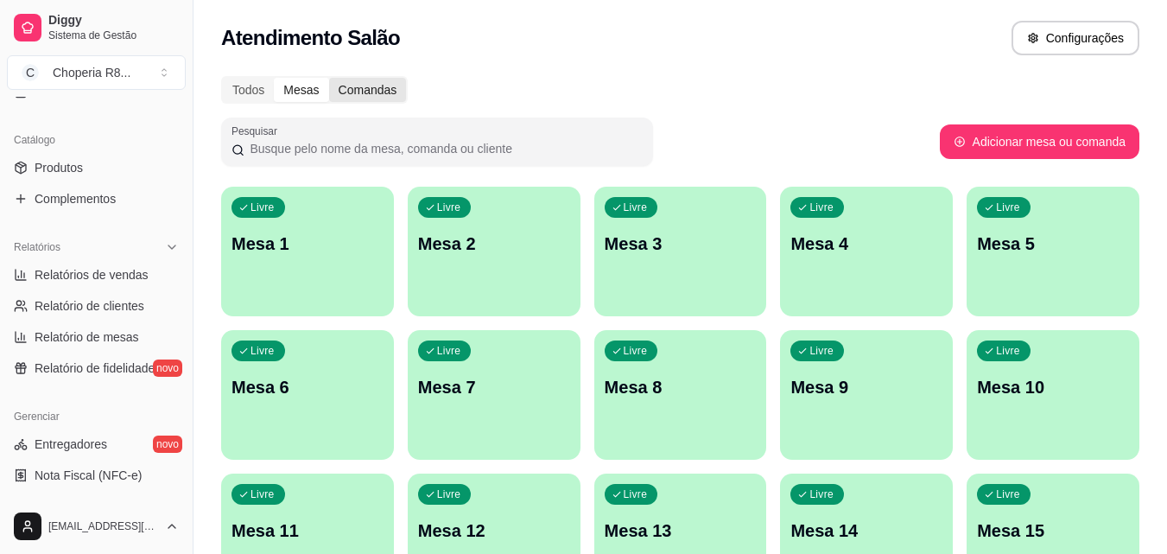
click at [341, 91] on div "Comandas" at bounding box center [368, 90] width 78 height 24
click at [329, 78] on input "Comandas" at bounding box center [329, 78] width 0 height 0
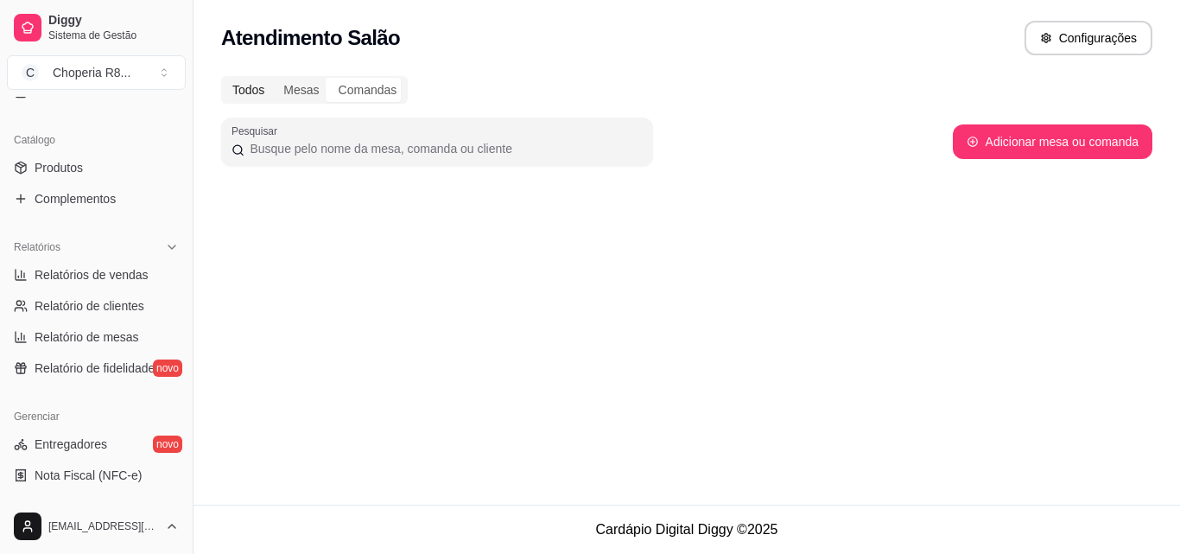
click at [271, 96] on div "Todos" at bounding box center [248, 90] width 51 height 24
click at [223, 78] on input "Todos" at bounding box center [223, 78] width 0 height 0
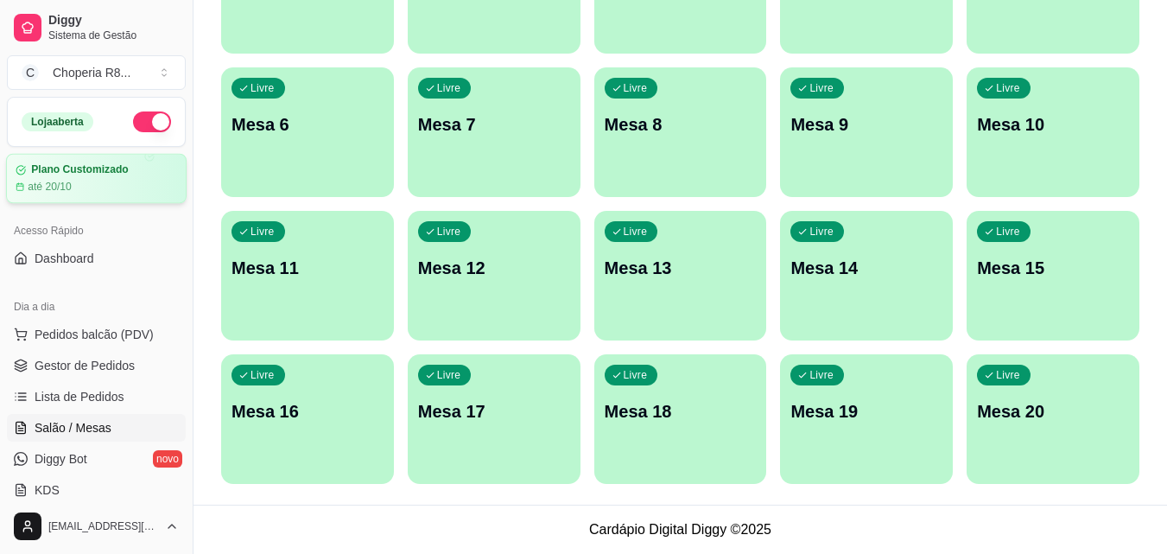
click at [90, 174] on article "Plano Customizado" at bounding box center [79, 169] width 97 height 13
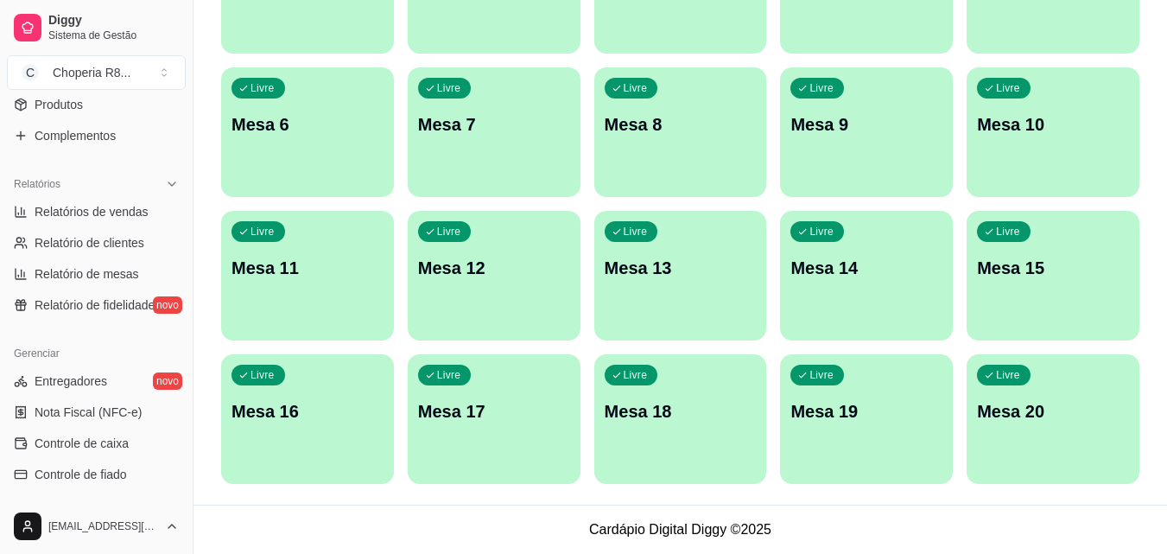
scroll to position [518, 0]
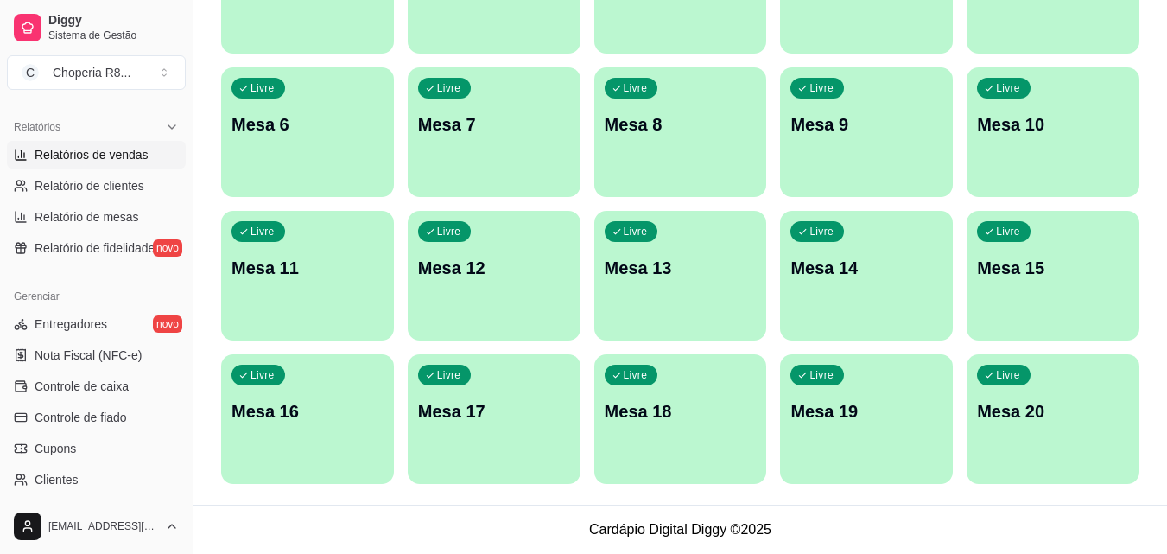
click at [118, 148] on span "Relatórios de vendas" at bounding box center [92, 154] width 114 height 17
select select "ALL"
select select "0"
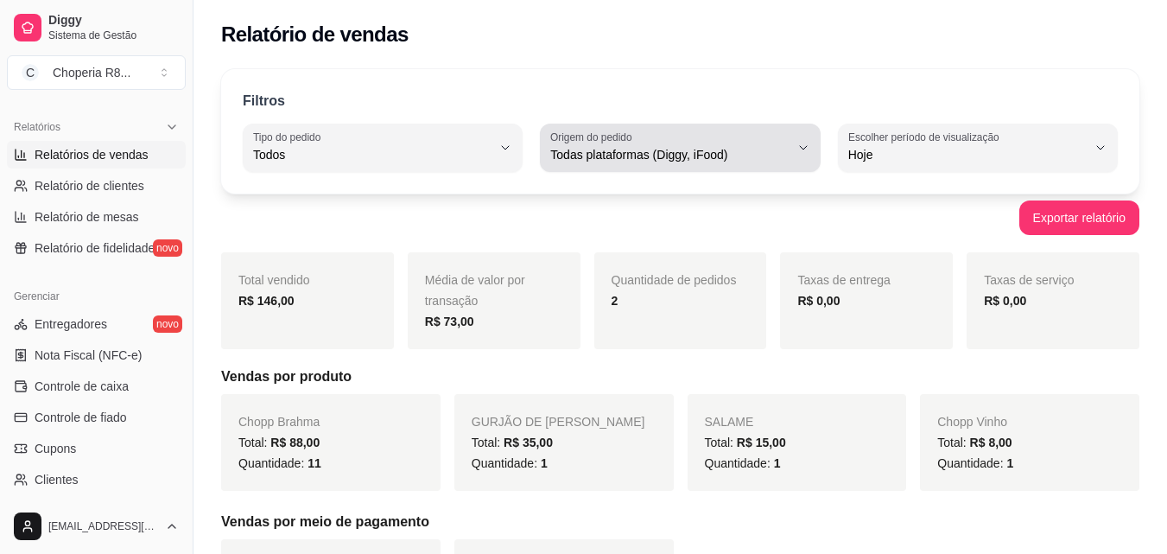
click at [765, 145] on div "Todas plataformas (Diggy, iFood)" at bounding box center [669, 147] width 238 height 35
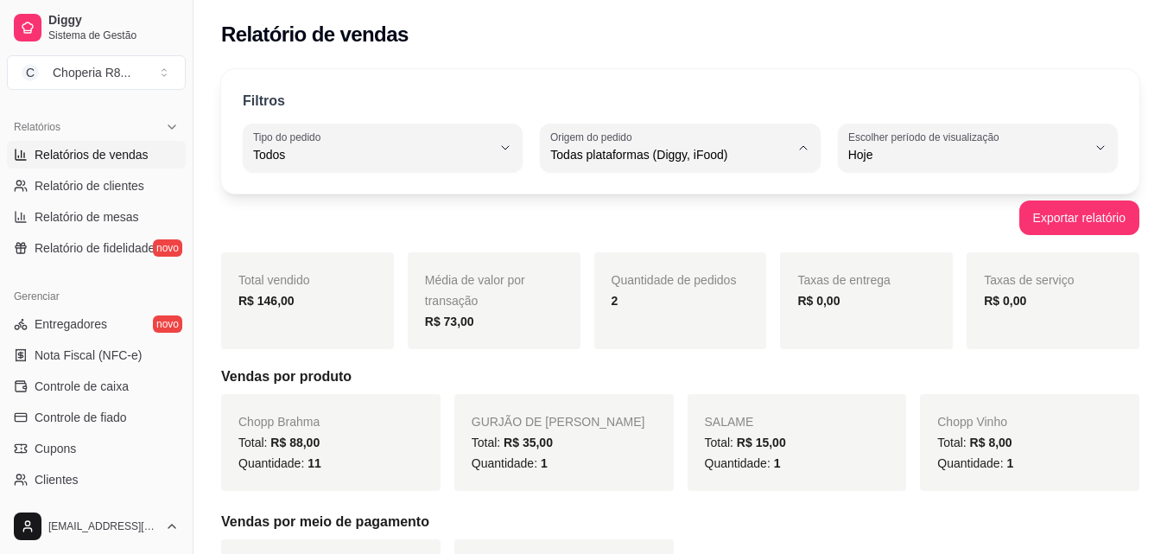
click at [659, 216] on li "Diggy" at bounding box center [680, 224] width 256 height 27
type input "DIGGY"
select select "DIGGY"
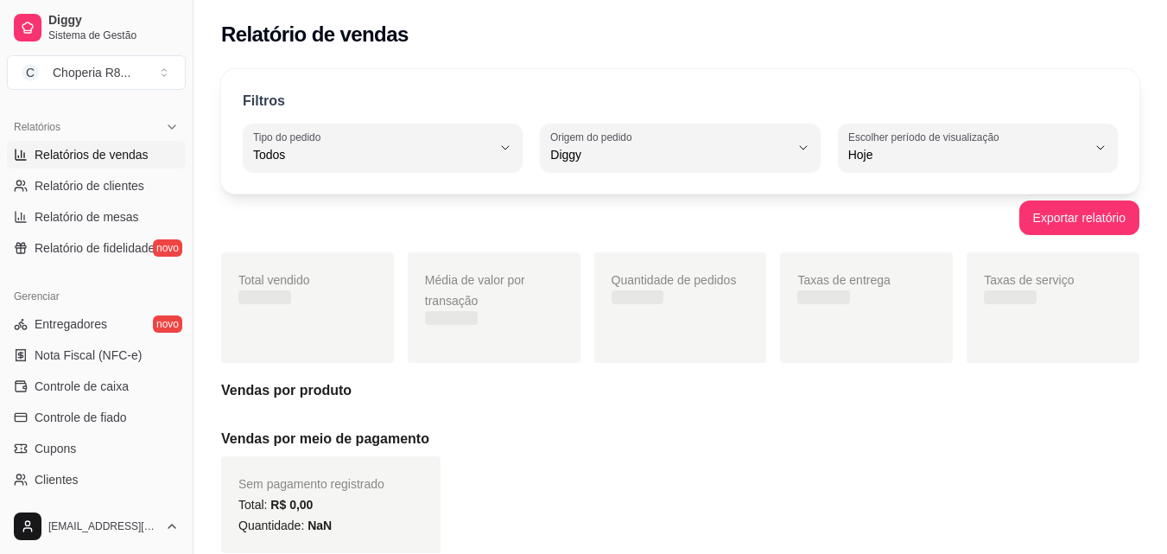
click at [897, 151] on span "Hoje" at bounding box center [967, 154] width 238 height 17
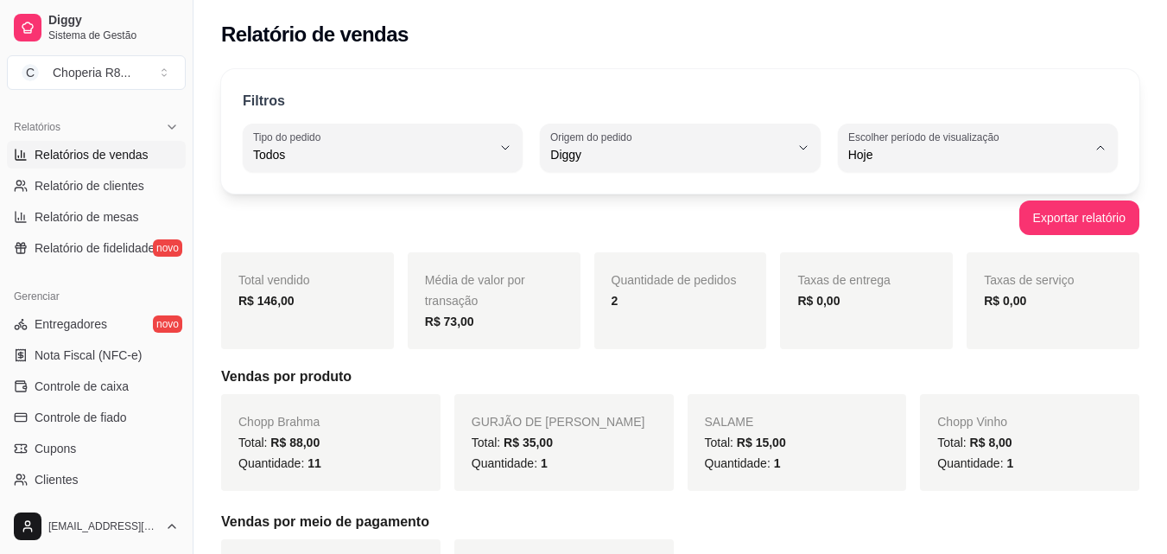
click at [882, 345] on span "45 dias" at bounding box center [968, 337] width 225 height 16
type input "45"
select select "45"
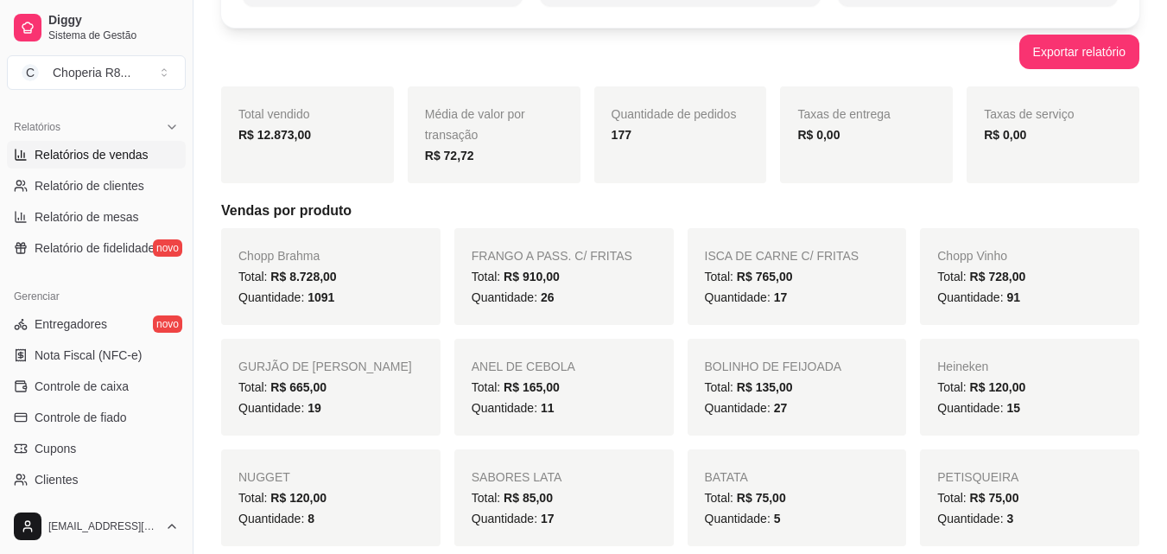
scroll to position [173, 0]
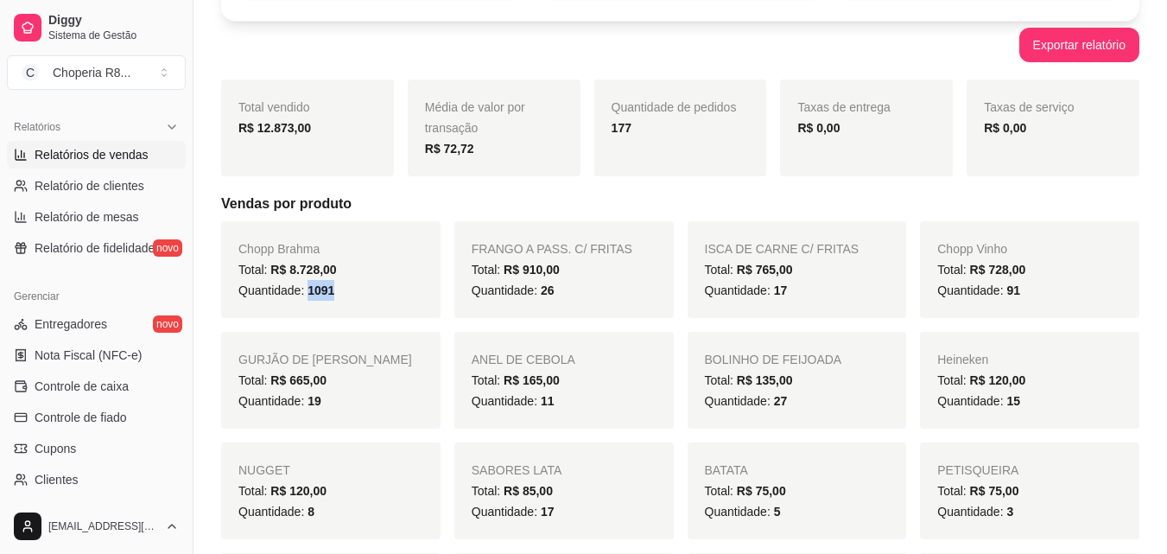
drag, startPoint x: 336, startPoint y: 291, endPoint x: 307, endPoint y: 296, distance: 29.8
click at [307, 296] on div "Quantidade: 1091" at bounding box center [330, 290] width 185 height 21
click at [380, 254] on div "Chopp Brahma Total: R$ 8.728,00 Quantidade: 1091" at bounding box center [330, 269] width 219 height 97
drag, startPoint x: 289, startPoint y: 271, endPoint x: 235, endPoint y: 245, distance: 60.3
click at [235, 245] on div "Chopp Brahma Total: R$ 8.728,00 Quantidade: 1091" at bounding box center [330, 269] width 219 height 97
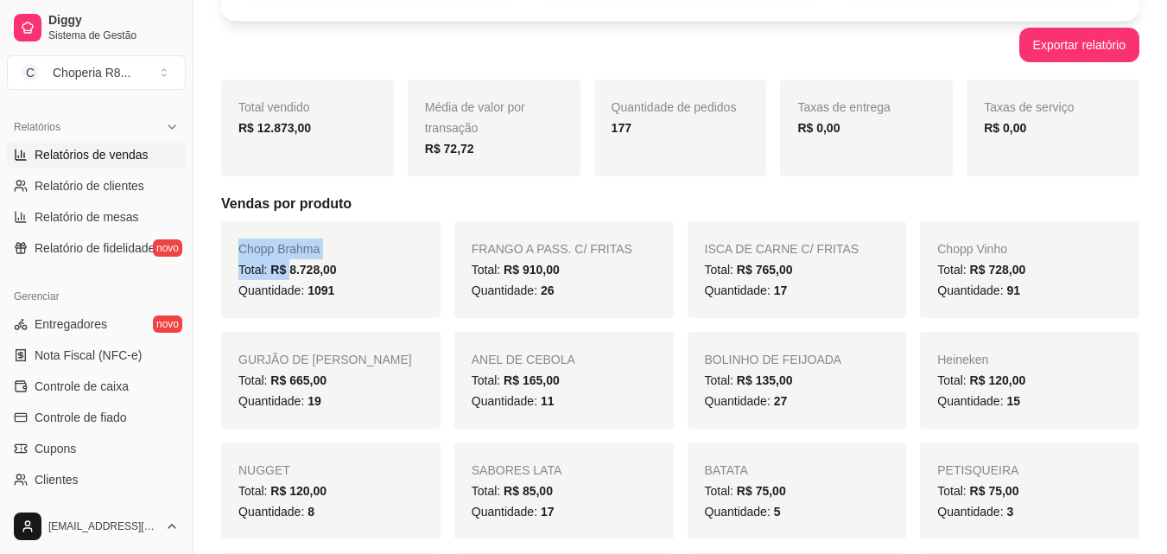
click at [345, 237] on div "Chopp Brahma Total: R$ 8.728,00 Quantidade: 1091" at bounding box center [330, 269] width 219 height 97
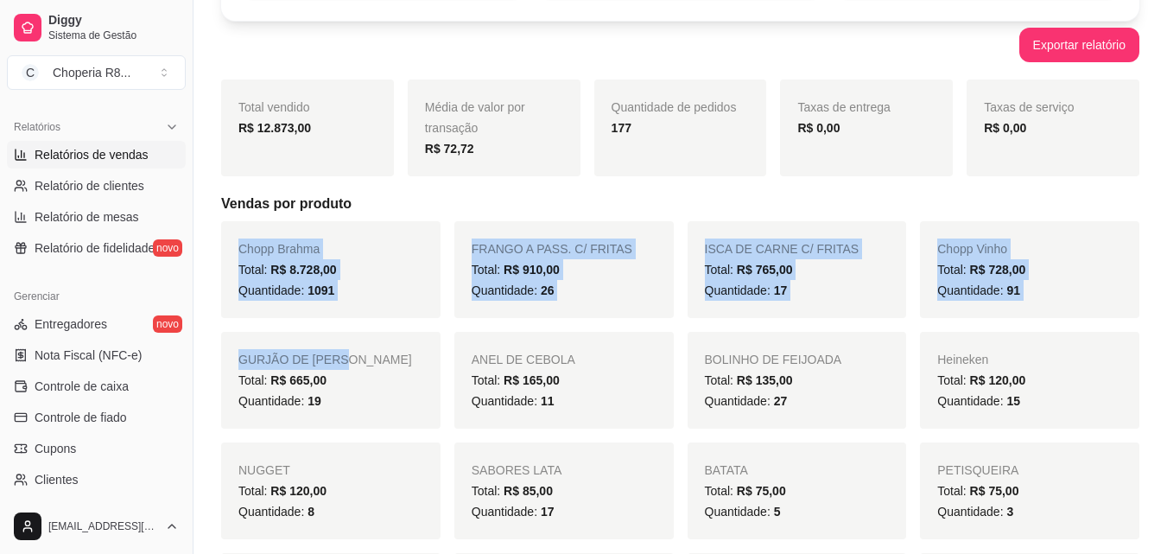
drag, startPoint x: 251, startPoint y: 244, endPoint x: 345, endPoint y: 325, distance: 123.1
click at [383, 301] on div "Chopp Brahma Total: R$ 8.728,00 Quantidade: 1091" at bounding box center [330, 269] width 219 height 97
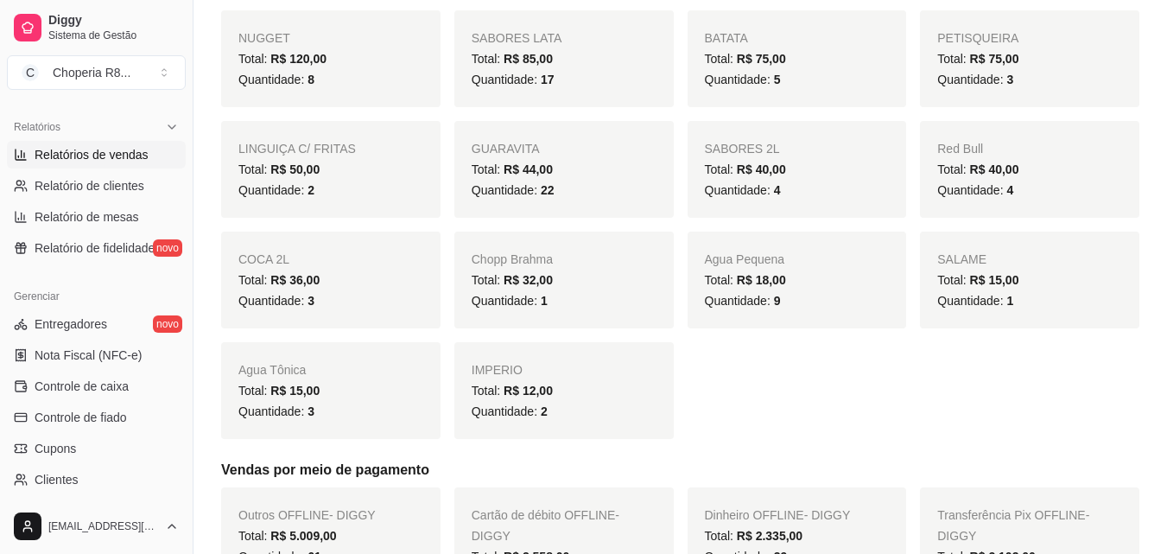
scroll to position [0, 0]
